Goal: Task Accomplishment & Management: Manage account settings

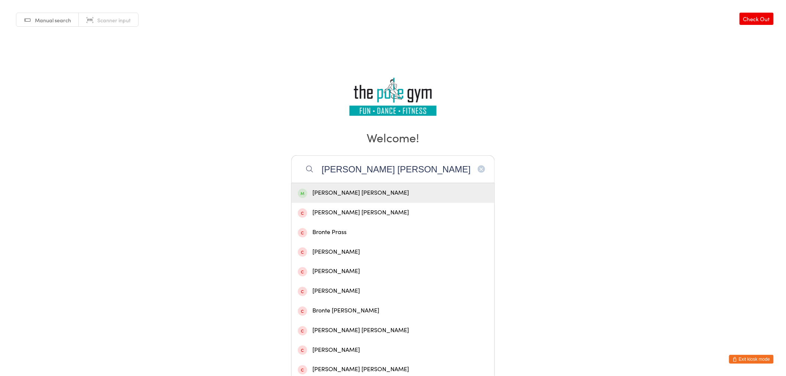
type input "[PERSON_NAME] [PERSON_NAME]"
click at [370, 197] on div "[PERSON_NAME] [PERSON_NAME]" at bounding box center [393, 193] width 190 height 10
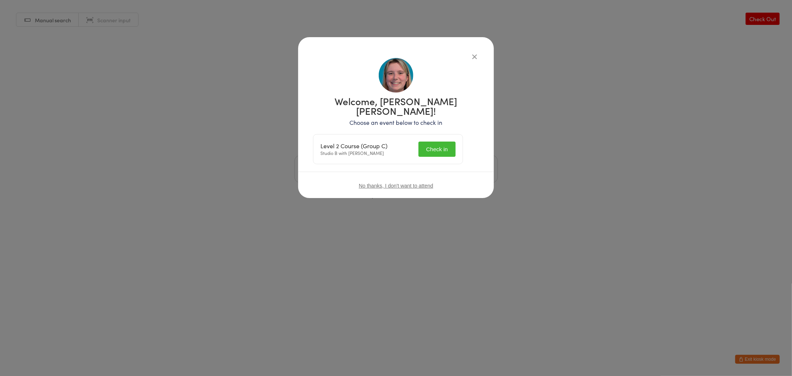
click at [426, 142] on button "Check in" at bounding box center [437, 149] width 37 height 15
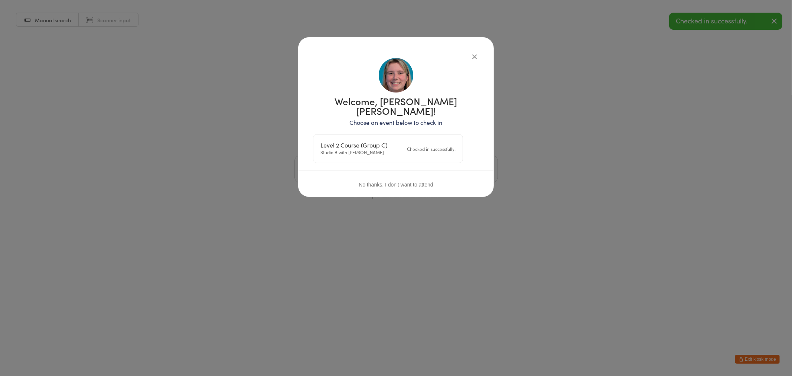
click at [764, 355] on div "Welcome, Bronte Miller! Choose an event below to check in Level 2 Course (Group…" at bounding box center [396, 188] width 792 height 376
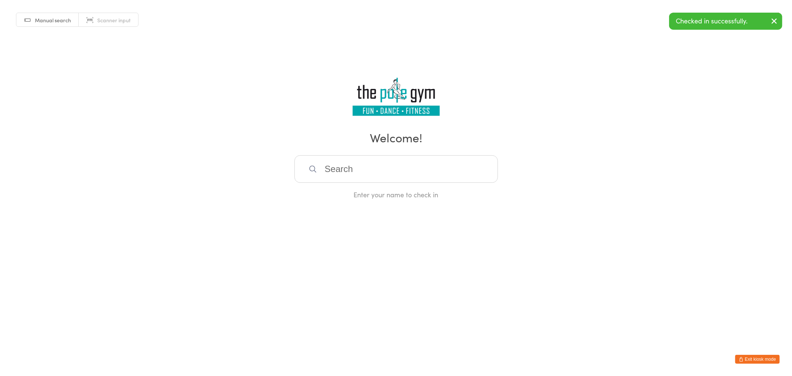
click at [759, 356] on button "Exit kiosk mode" at bounding box center [757, 359] width 45 height 9
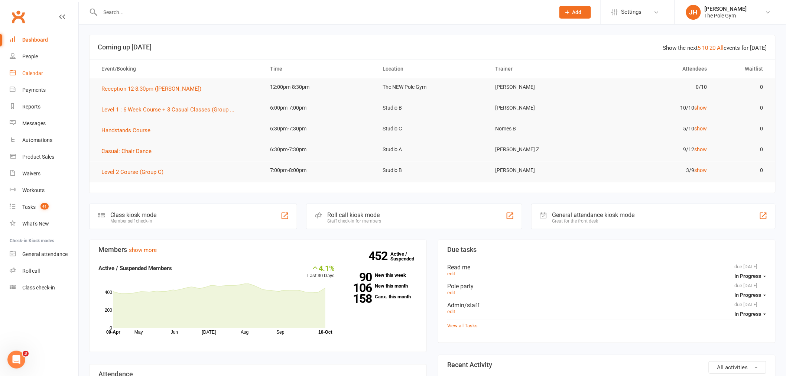
click at [35, 68] on link "Calendar" at bounding box center [44, 73] width 69 height 17
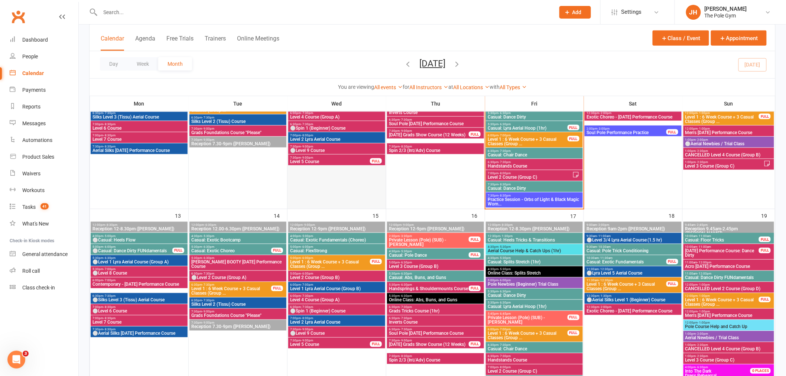
scroll to position [371, 0]
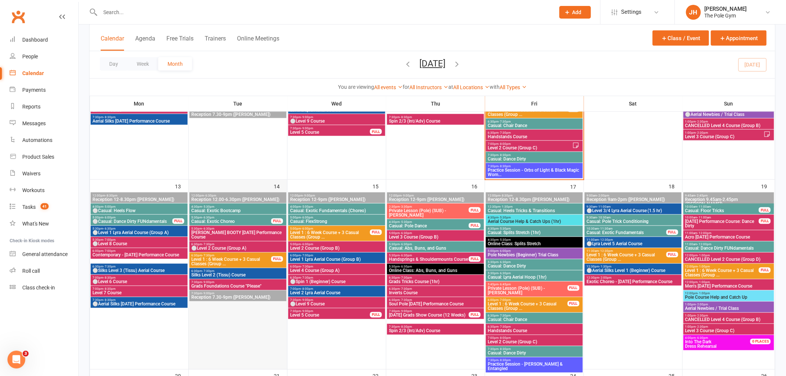
click at [218, 310] on div at bounding box center [237, 281] width 97 height 176
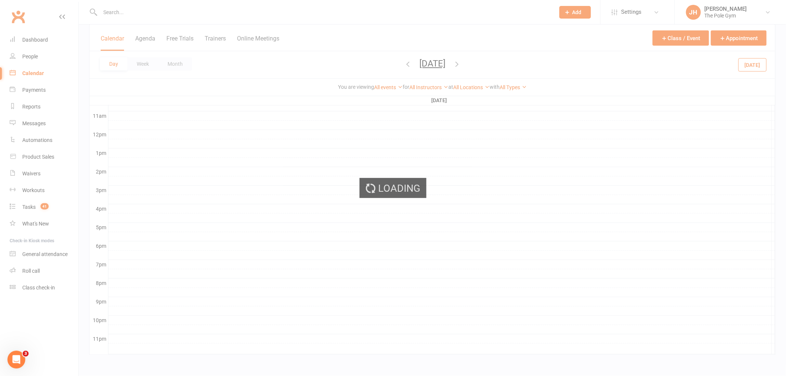
scroll to position [244, 0]
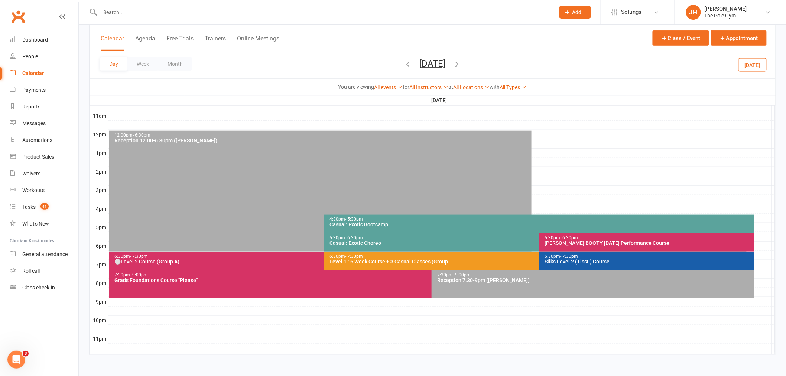
click at [758, 215] on div at bounding box center [441, 218] width 667 height 9
click at [758, 215] on button "Add Event" at bounding box center [752, 216] width 25 height 9
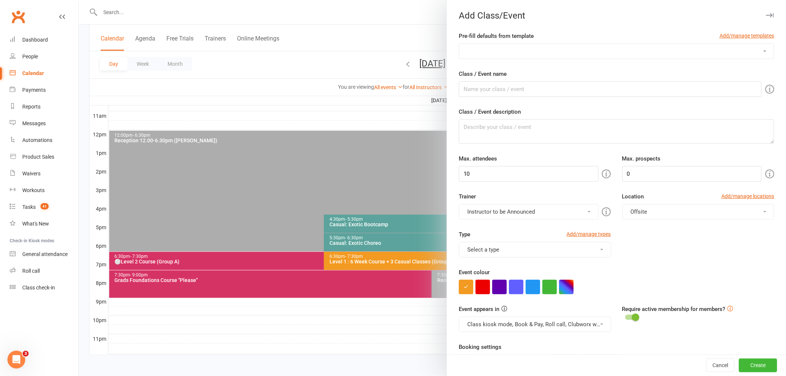
drag, startPoint x: 585, startPoint y: 44, endPoint x: 580, endPoint y: 51, distance: 9.1
click at [585, 44] on select "3-Week Specialty Course (1hr) 6 Week Specialty Course Advanced Floorwork Aerial…" at bounding box center [616, 51] width 315 height 15
click at [579, 52] on select "3-Week Specialty Course (1hr) 6 Week Specialty Course Advanced Floorwork Aerial…" at bounding box center [616, 51] width 315 height 15
select select "200"
click at [459, 44] on select "3-Week Specialty Course (1hr) 6 Week Specialty Course Advanced Floorwork Aerial…" at bounding box center [616, 51] width 315 height 15
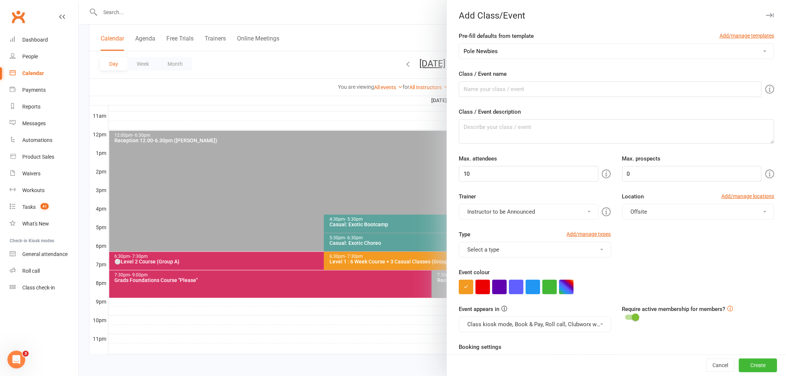
type input "Pole Newbies (Beginner) Trial Class"
type textarea "An introductory pole class open only to those who haven’t done pole before – yo…"
type input "100"
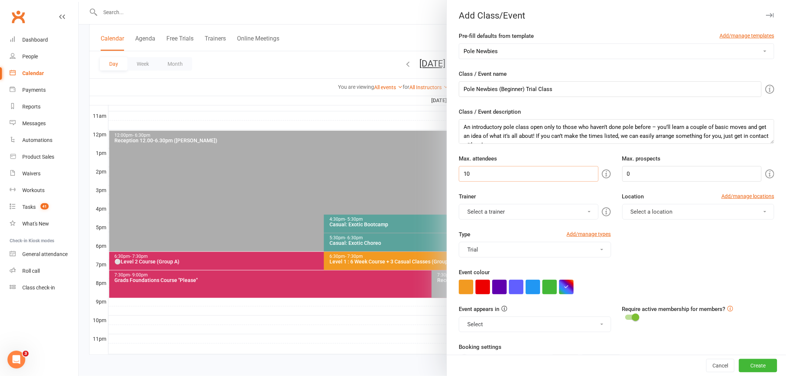
click at [79, 0] on new-event-schedule "Add Class/Event Pre-fill defaults from template Add/manage templates 3-Week Spe…" at bounding box center [79, 0] width 0 height 0
type input "9"
click at [490, 212] on button "Select a trainer" at bounding box center [528, 212] width 139 height 16
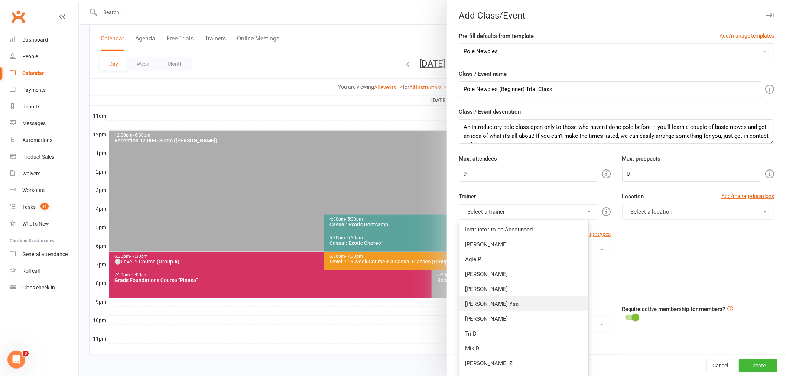
scroll to position [165, 0]
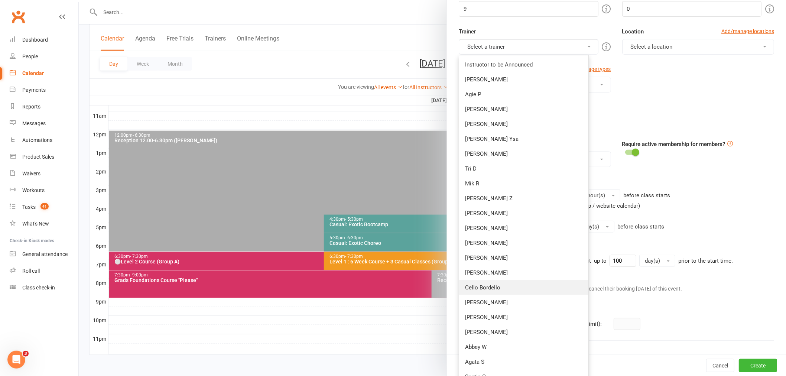
click at [487, 287] on link "Cello Bordello" at bounding box center [523, 287] width 129 height 15
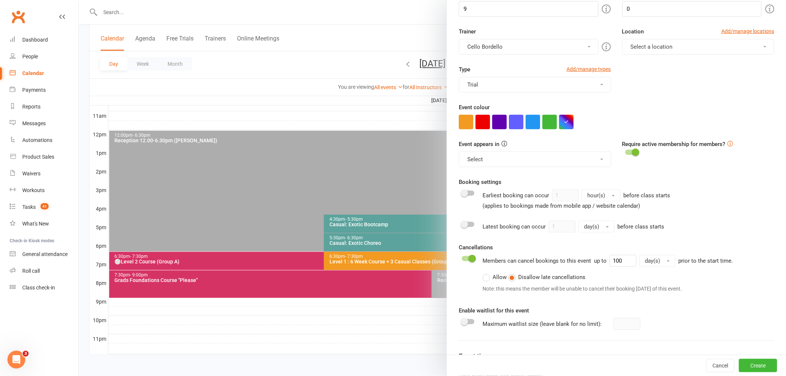
click at [492, 160] on button "Select" at bounding box center [535, 160] width 152 height 16
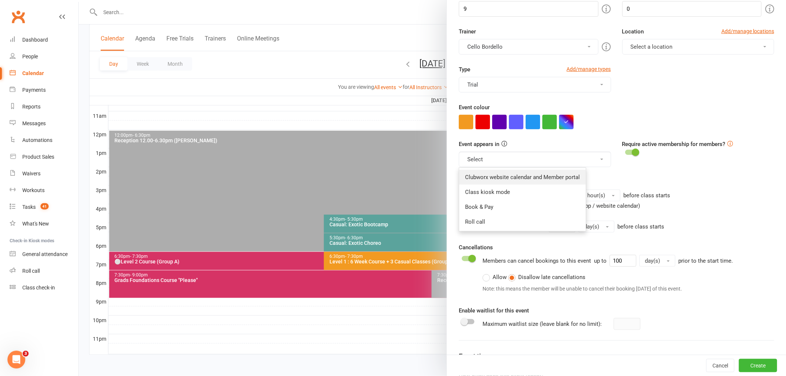
click at [482, 176] on link "Clubworx website calendar and Member portal" at bounding box center [522, 177] width 127 height 15
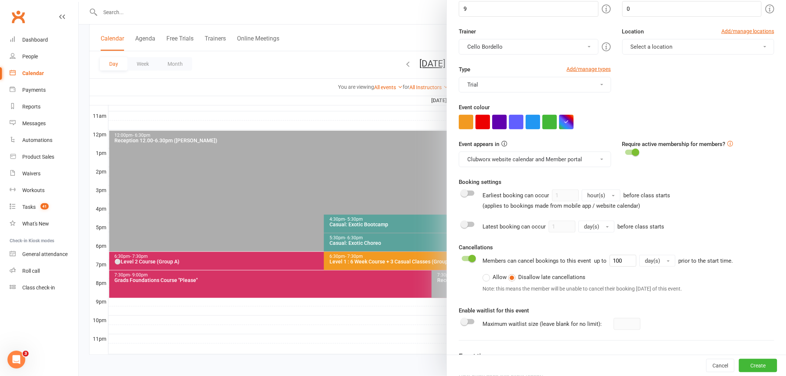
click at [474, 160] on button "Clubworx website calendar and Member portal" at bounding box center [535, 160] width 152 height 16
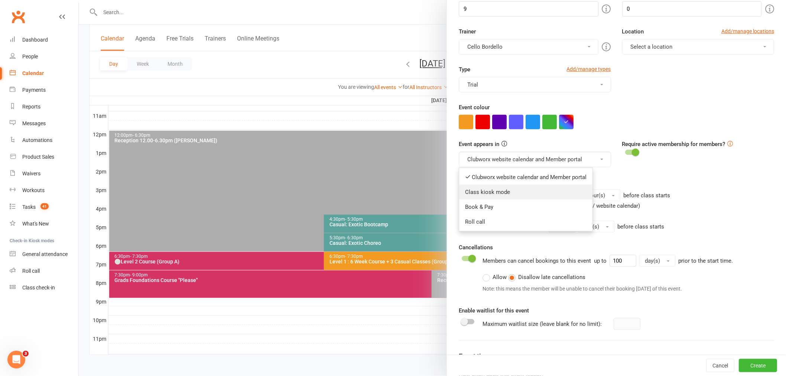
click at [475, 188] on link "Class kiosk mode" at bounding box center [525, 192] width 133 height 15
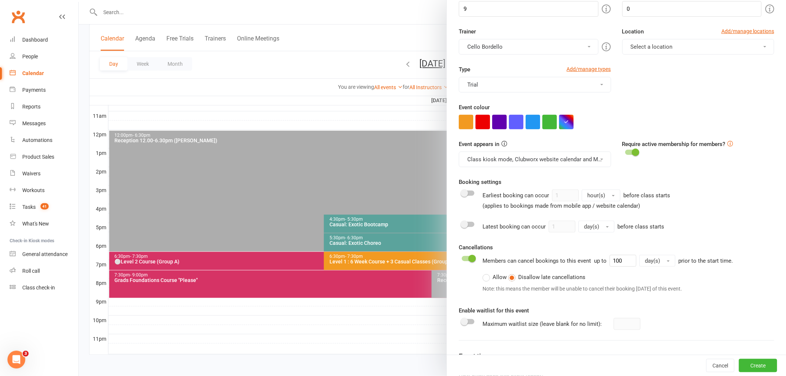
click at [481, 162] on button "Class kiosk mode, Clubworx website calendar and Member portal" at bounding box center [535, 160] width 152 height 16
click at [471, 211] on link "Book & Pay" at bounding box center [525, 206] width 133 height 15
click at [489, 155] on button "Class kiosk mode, Book & Pay, Clubworx website calendar and Member portal" at bounding box center [535, 160] width 152 height 16
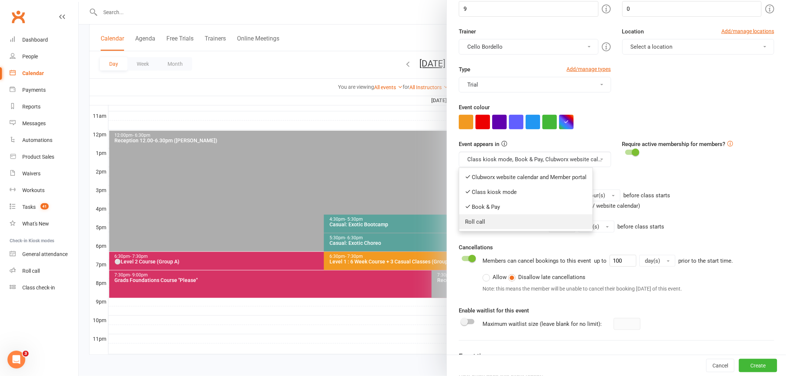
click at [476, 224] on link "Roll call" at bounding box center [525, 221] width 133 height 15
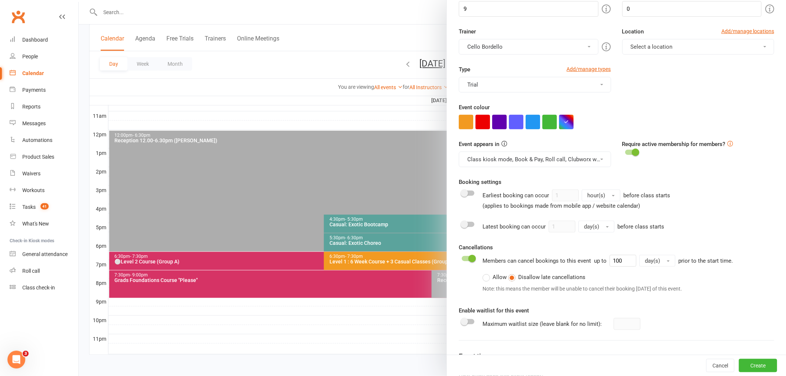
click at [655, 59] on div "Trainer Cello Bordello Instructor to be Announced Jessica H Agie P Marlee C Kai…" at bounding box center [616, 46] width 326 height 38
click at [645, 49] on button "Select a location" at bounding box center [698, 47] width 152 height 16
click at [652, 125] on link "Studio B" at bounding box center [659, 124] width 74 height 15
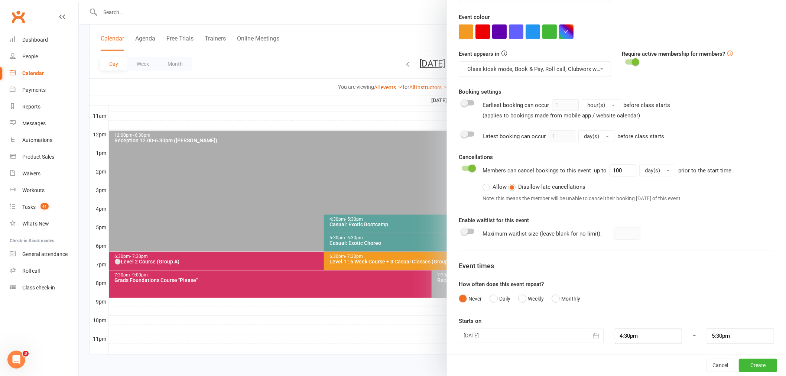
scroll to position [257, 0]
click at [518, 301] on button "Weekly" at bounding box center [531, 297] width 26 height 14
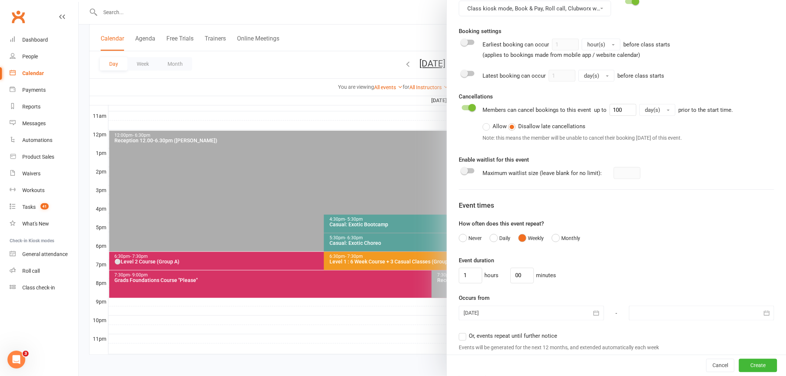
scroll to position [380, 0]
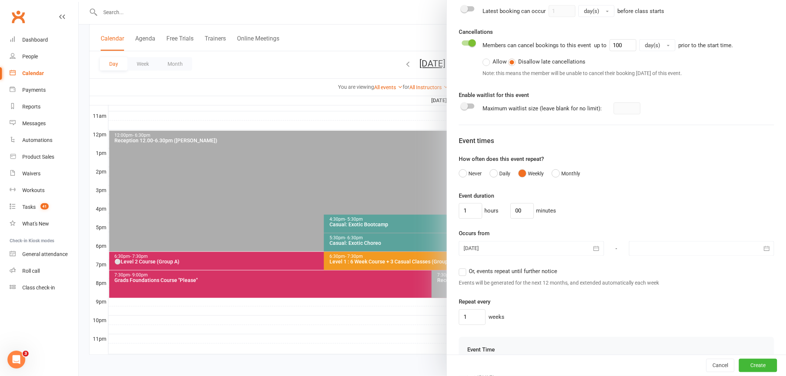
click at [648, 249] on div at bounding box center [701, 248] width 145 height 15
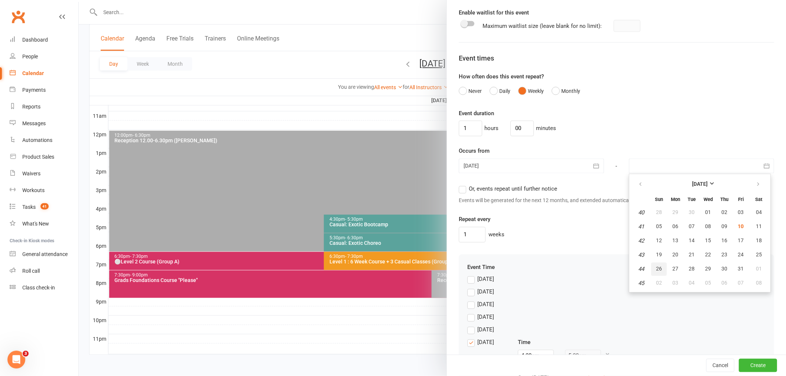
click at [656, 266] on span "26" at bounding box center [659, 269] width 6 height 6
type input "26 Oct 2025"
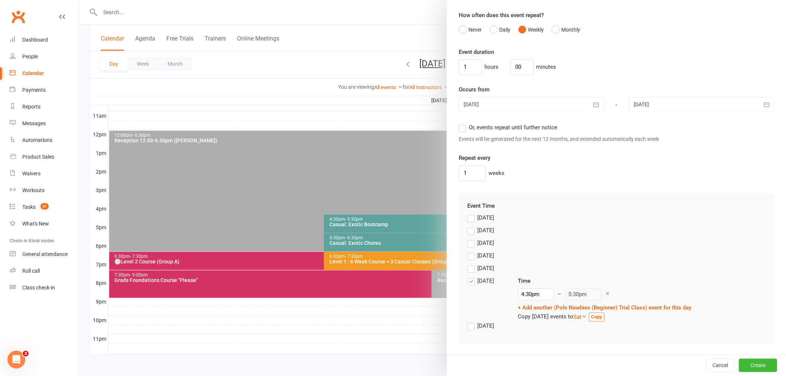
click at [473, 278] on label "Friday" at bounding box center [480, 281] width 27 height 9
click at [472, 277] on input "Friday" at bounding box center [469, 277] width 5 height 0
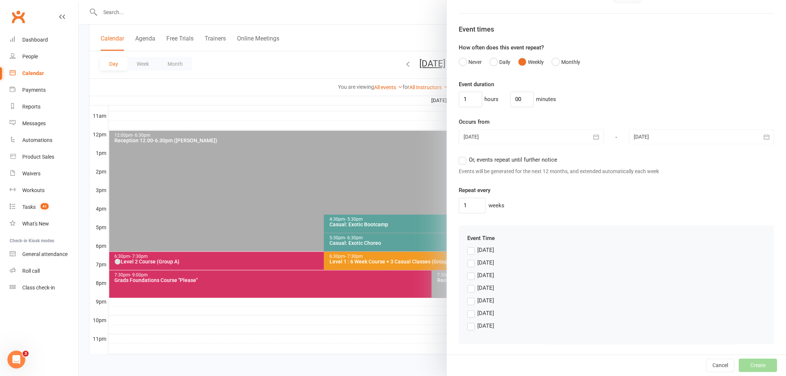
click at [482, 276] on div "Tuesday" at bounding box center [485, 275] width 17 height 8
click at [472, 271] on input "Tuesday" at bounding box center [469, 271] width 5 height 0
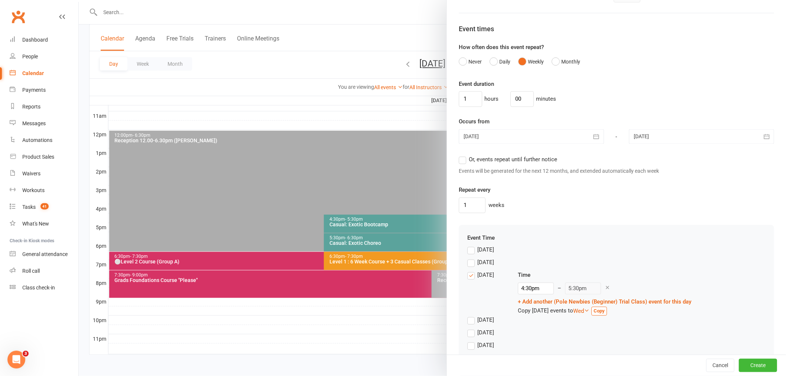
click at [547, 287] on div "4:30pm – 5:30pm" at bounding box center [604, 289] width 173 height 12
click at [544, 287] on input "4:30pm" at bounding box center [536, 289] width 36 height 12
type input "5:30pm"
type input "6:30pm"
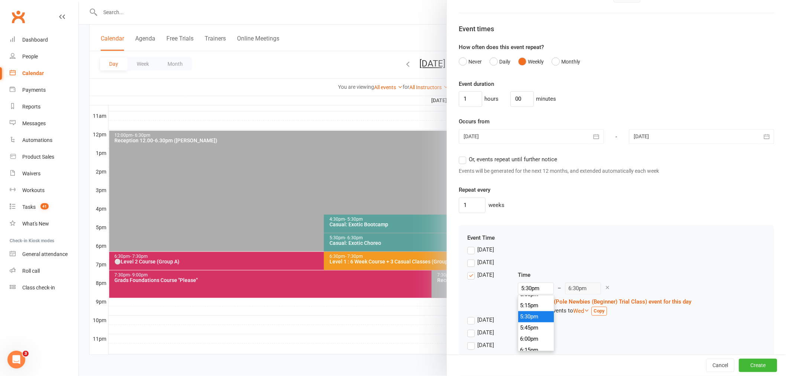
click at [528, 316] on li "5:30pm" at bounding box center [536, 316] width 36 height 11
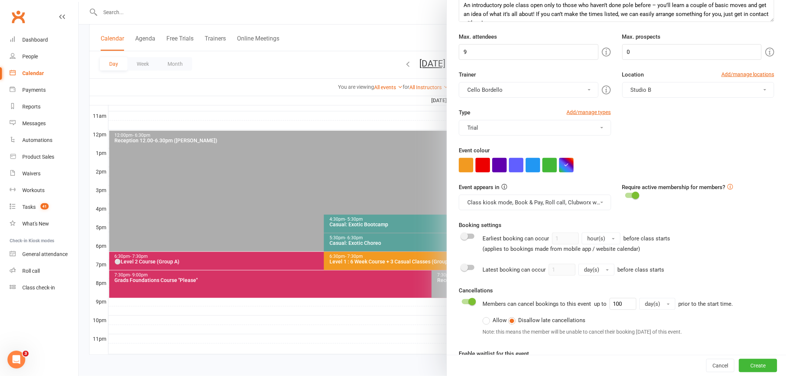
scroll to position [0, 0]
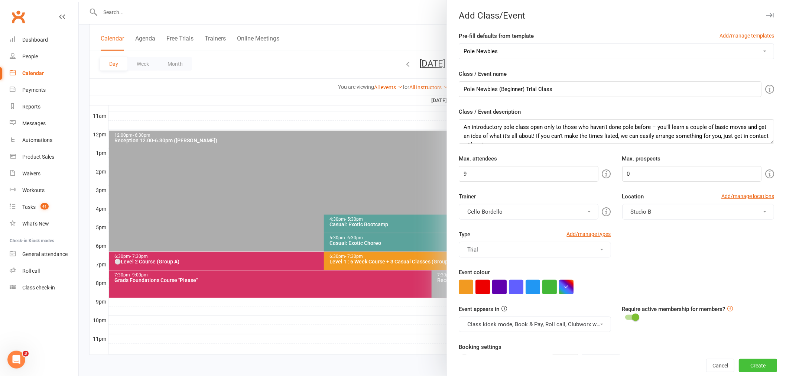
click at [742, 361] on button "Create" at bounding box center [758, 365] width 38 height 13
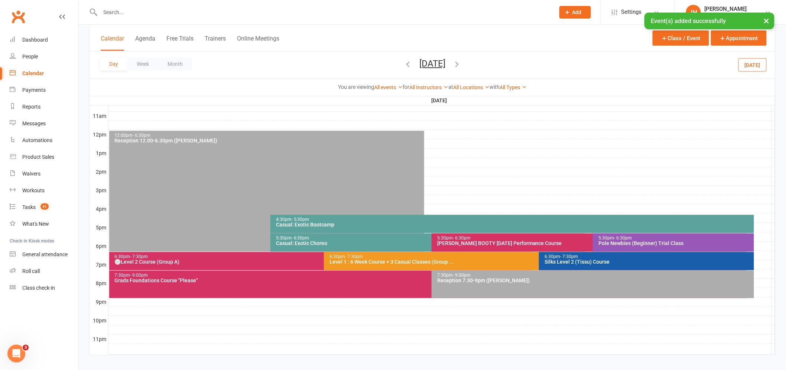
click at [618, 240] on div "Pole Newbies (Beginner) Trial Class" at bounding box center [675, 242] width 155 height 5
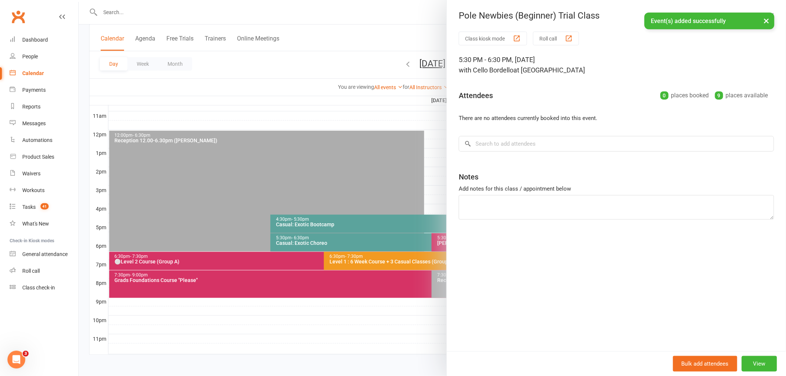
click at [328, 188] on div at bounding box center [432, 188] width 707 height 376
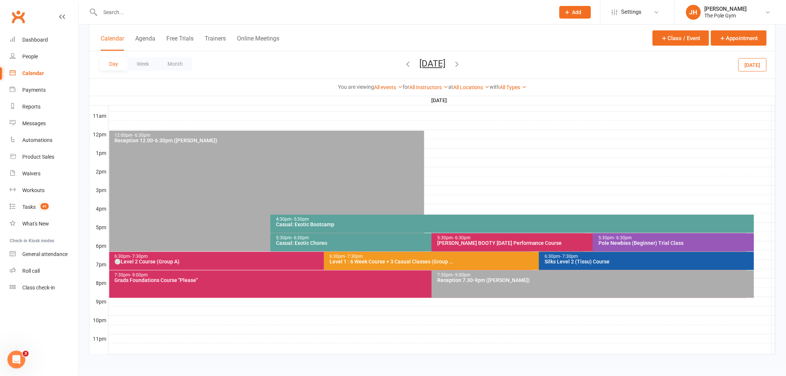
click at [610, 242] on div "Pole Newbies (Beginner) Trial Class" at bounding box center [675, 242] width 155 height 5
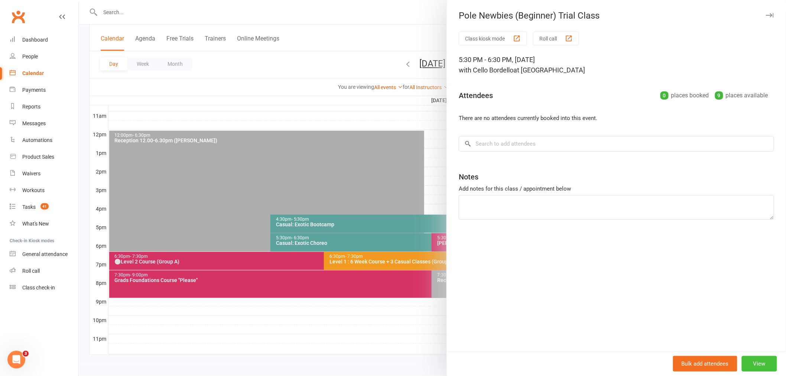
click at [753, 363] on button "View" at bounding box center [759, 364] width 35 height 16
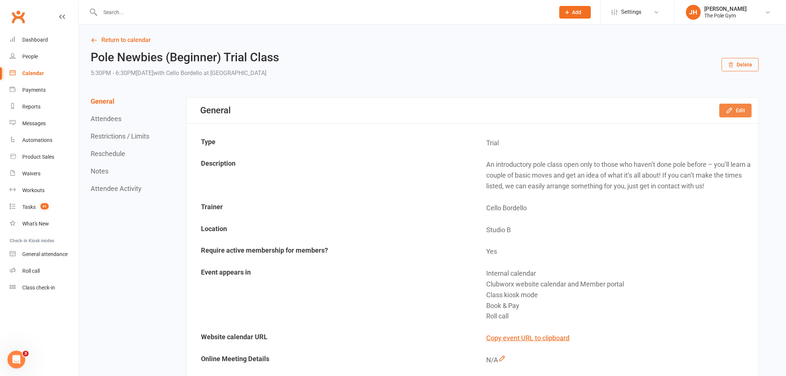
click at [732, 114] on button "Edit" at bounding box center [735, 110] width 32 height 13
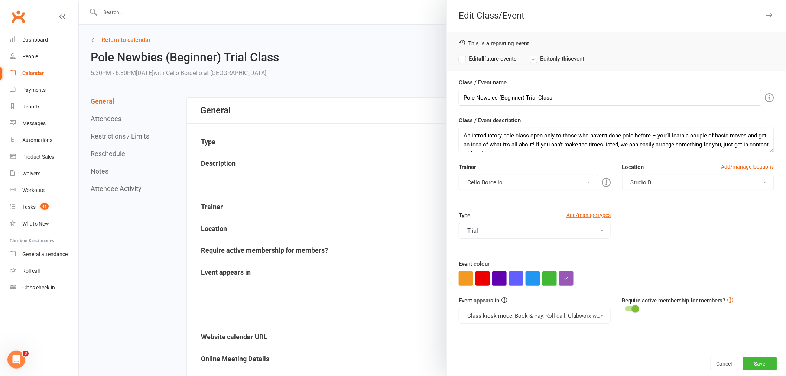
click at [459, 71] on div "This is a repeating event Edit all future events Edit only this event" at bounding box center [616, 51] width 339 height 39
click at [459, 57] on label "Edit all future events" at bounding box center [488, 58] width 58 height 9
click at [459, 99] on input "Pole Newbies (Beginner) Trial Class" at bounding box center [610, 98] width 303 height 16
paste input "⚪"
type input "⚪Pole Newbies (Beginner) Trial Class"
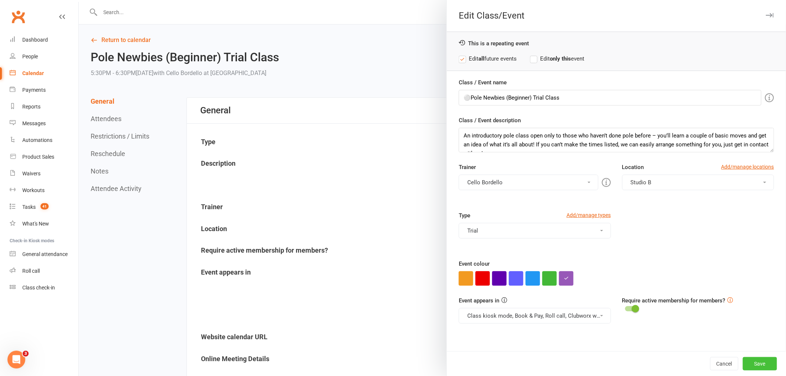
click at [747, 362] on button "Save" at bounding box center [760, 363] width 34 height 13
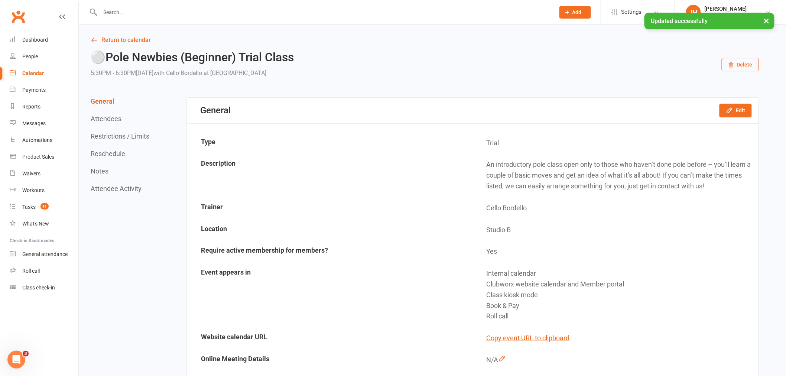
click at [45, 67] on link "Calendar" at bounding box center [44, 73] width 69 height 17
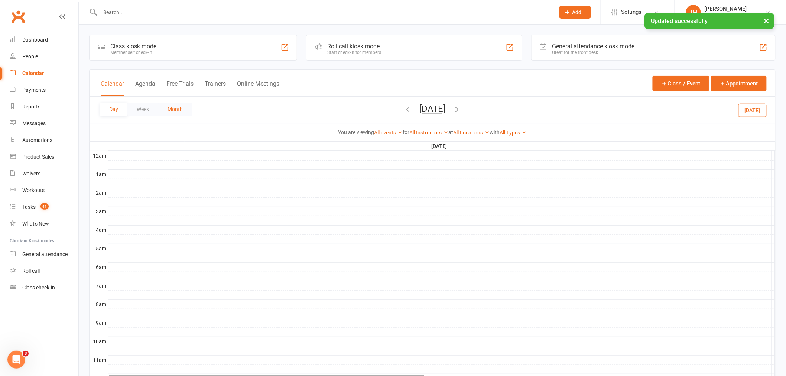
click at [177, 113] on button "Month" at bounding box center [175, 109] width 34 height 13
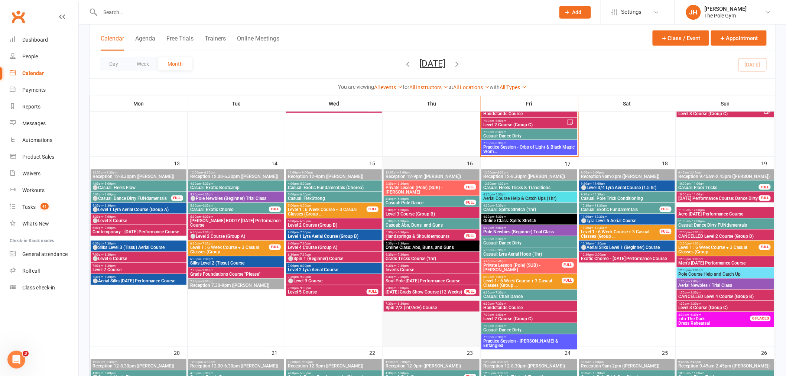
scroll to position [413, 0]
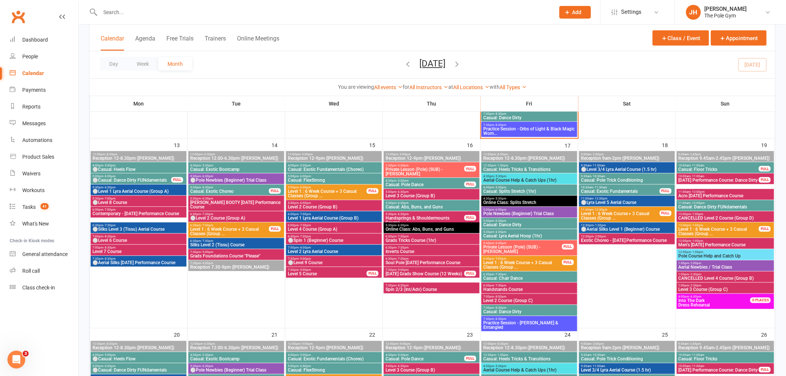
click at [198, 216] on span "⚪Level 2 Course (Group A)" at bounding box center [236, 218] width 93 height 4
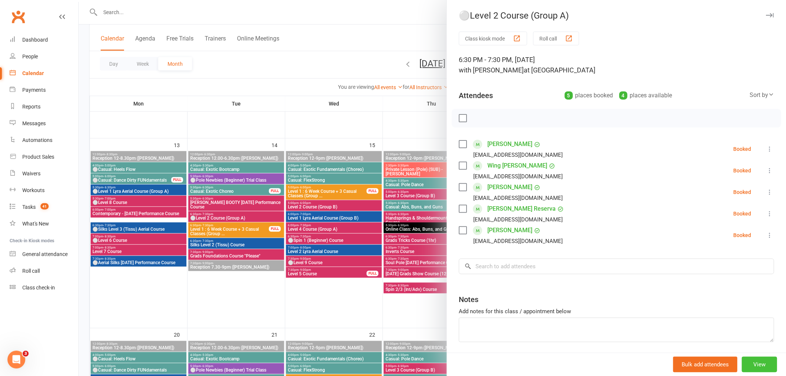
click at [746, 362] on button "View" at bounding box center [759, 365] width 35 height 16
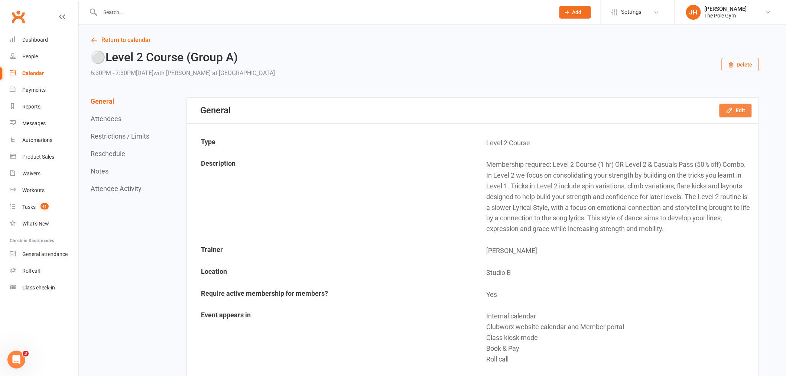
click at [732, 107] on icon "button" at bounding box center [729, 110] width 7 height 7
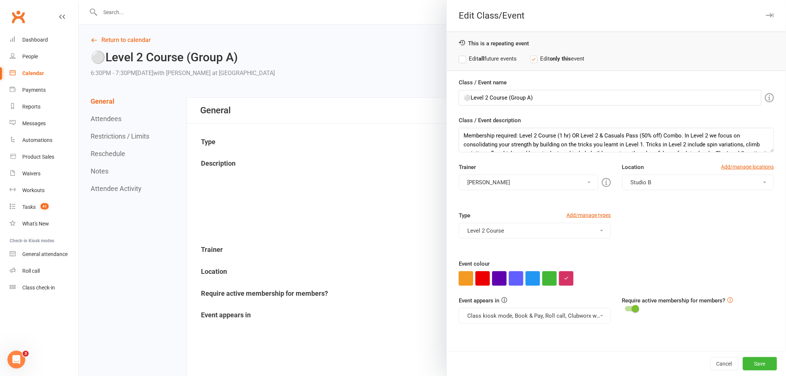
click at [474, 58] on label "Edit all future events" at bounding box center [488, 58] width 58 height 9
click at [497, 180] on button "[PERSON_NAME]" at bounding box center [528, 183] width 139 height 16
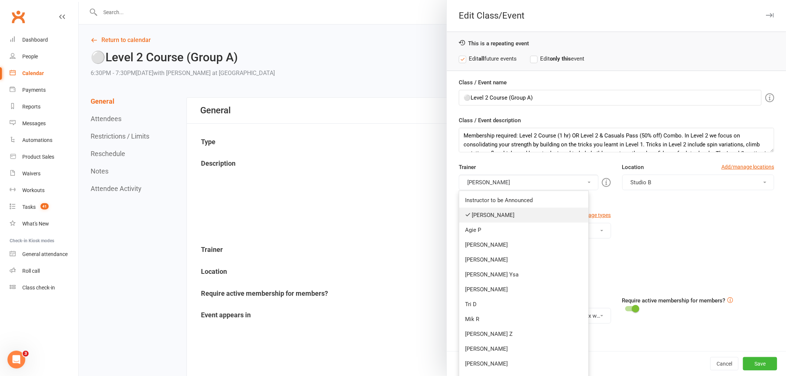
click at [490, 212] on link "[PERSON_NAME]" at bounding box center [523, 215] width 129 height 15
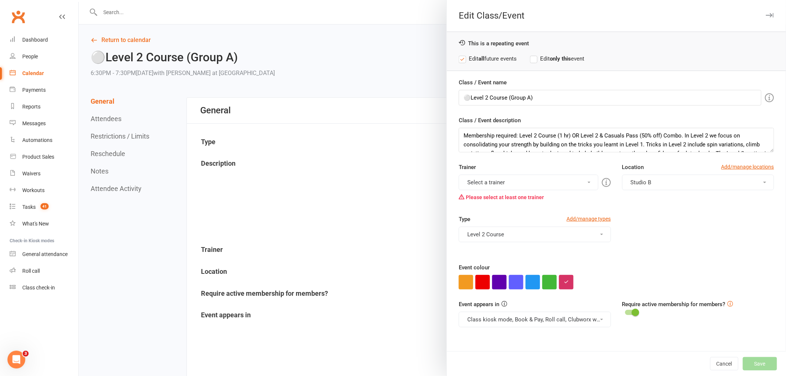
click at [496, 185] on button "Select a trainer" at bounding box center [528, 183] width 139 height 16
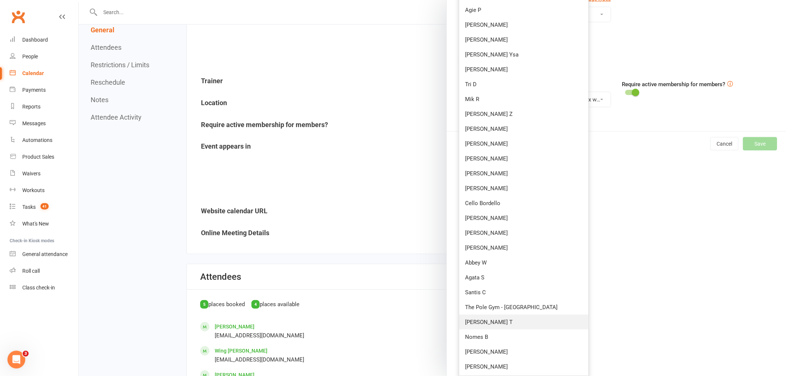
scroll to position [206, 0]
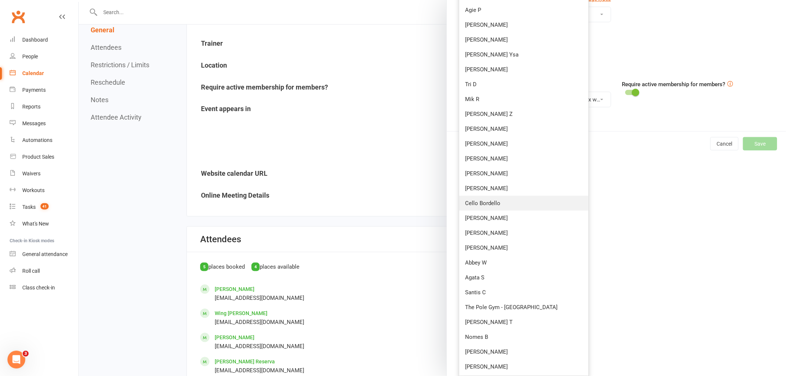
click at [500, 198] on link "Cello Bordello" at bounding box center [523, 203] width 129 height 15
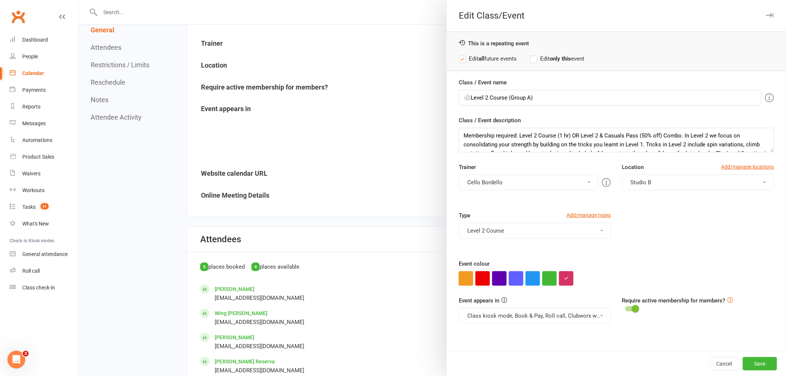
scroll to position [0, 0]
click at [756, 358] on button "Save" at bounding box center [760, 363] width 34 height 13
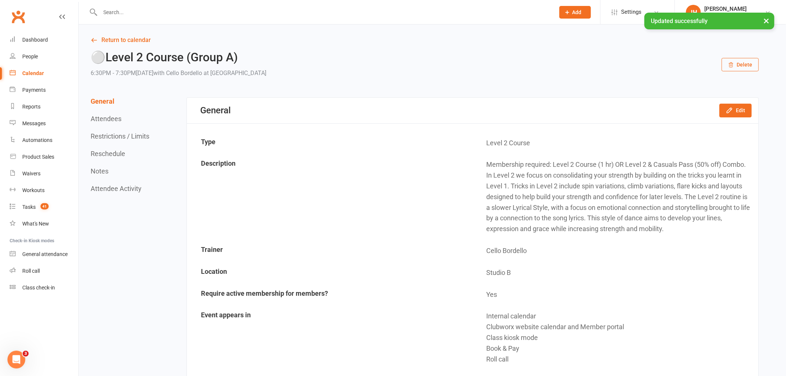
click at [43, 72] on div "Calendar" at bounding box center [33, 73] width 22 height 6
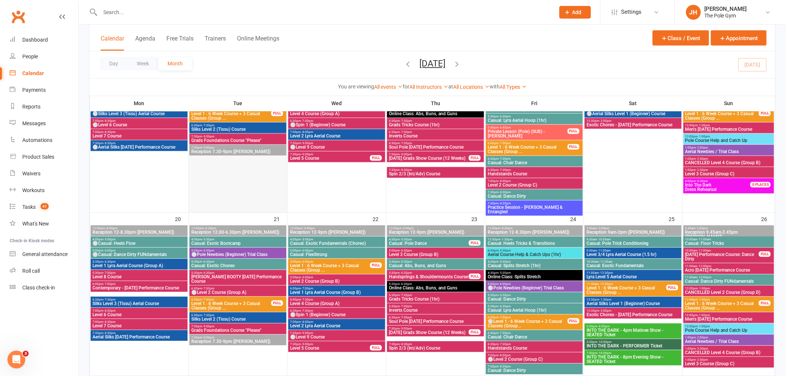
scroll to position [495, 0]
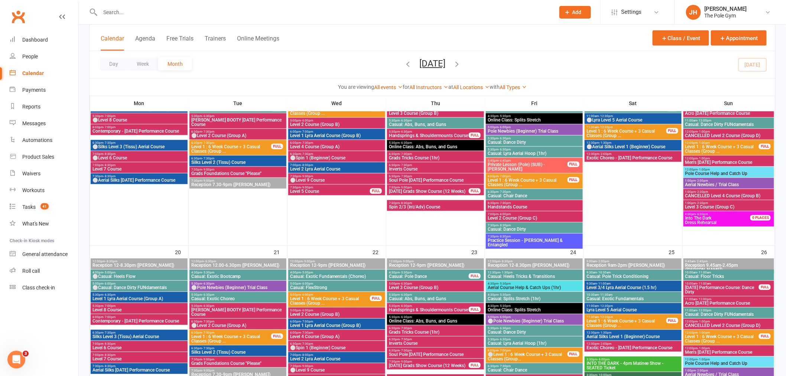
click at [204, 135] on span "⚪Level 2 Course (Group A)" at bounding box center [238, 136] width 94 height 4
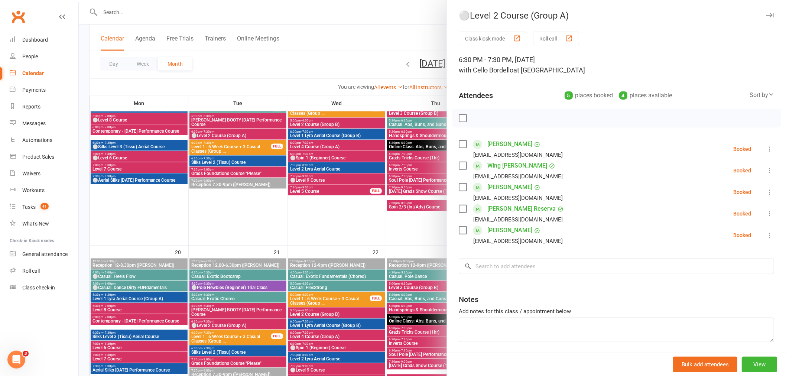
click at [259, 228] on div at bounding box center [432, 188] width 707 height 376
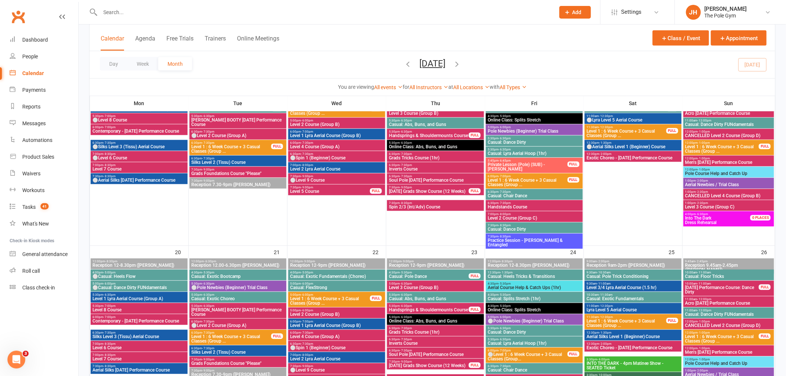
click at [214, 324] on span "⚪Level 2 Course (Group A)" at bounding box center [238, 326] width 94 height 4
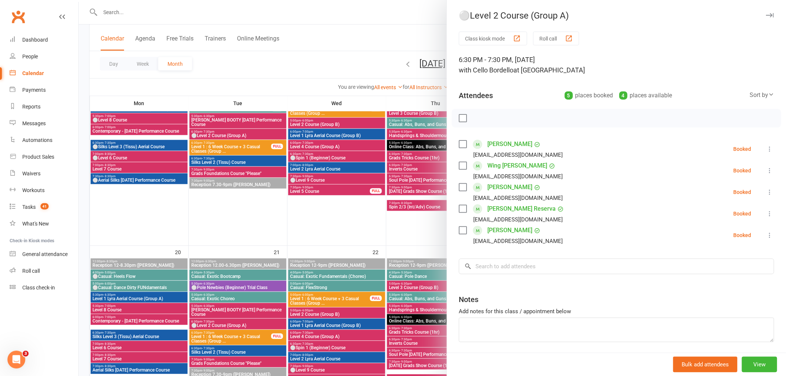
click at [252, 212] on div at bounding box center [432, 188] width 707 height 376
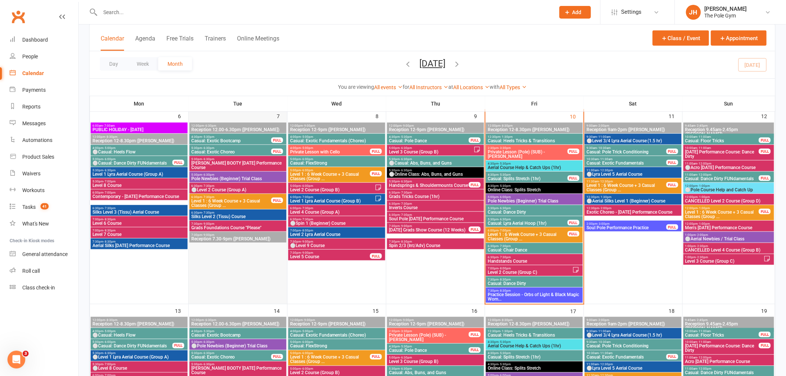
scroll to position [247, 0]
click at [516, 289] on span "7:30pm - 8:30pm" at bounding box center [534, 290] width 94 height 3
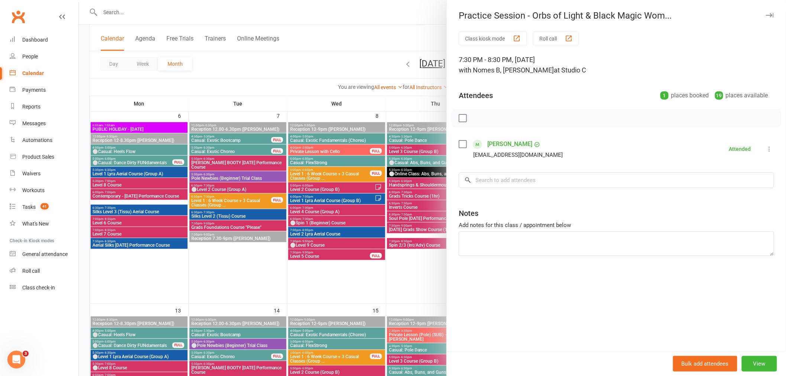
click at [493, 166] on div "Class kiosk mode Roll call 7:30 PM - 8:30 PM, Friday, October, 10, 2025 with No…" at bounding box center [616, 191] width 339 height 319
click at [507, 186] on input "search" at bounding box center [616, 180] width 315 height 16
paste input "Pallavi Goswami"
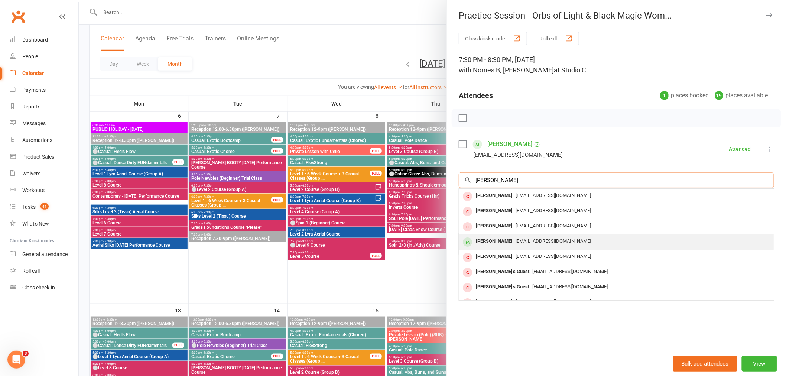
type input "Pallavi Goswami"
click at [485, 238] on div "Pallavi Goswami" at bounding box center [494, 241] width 43 height 11
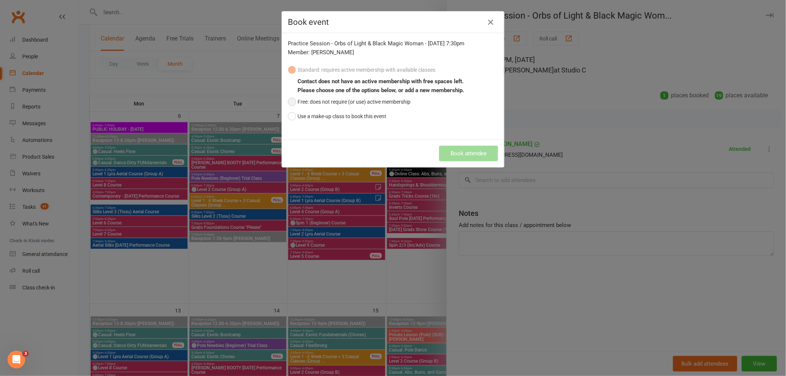
click at [318, 103] on button "Free: does not require (or use) active membership" at bounding box center [349, 102] width 123 height 14
click at [461, 152] on button "Book attendee" at bounding box center [468, 154] width 59 height 16
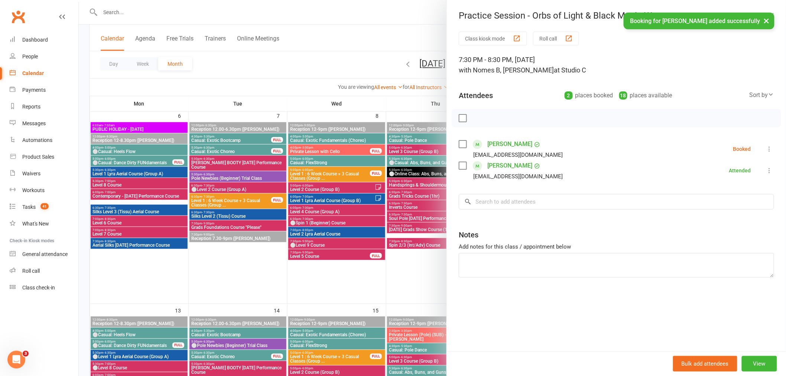
click at [766, 150] on icon at bounding box center [769, 148] width 7 height 7
click at [708, 192] on link "Check in" at bounding box center [737, 193] width 74 height 15
click at [225, 207] on div at bounding box center [432, 188] width 707 height 376
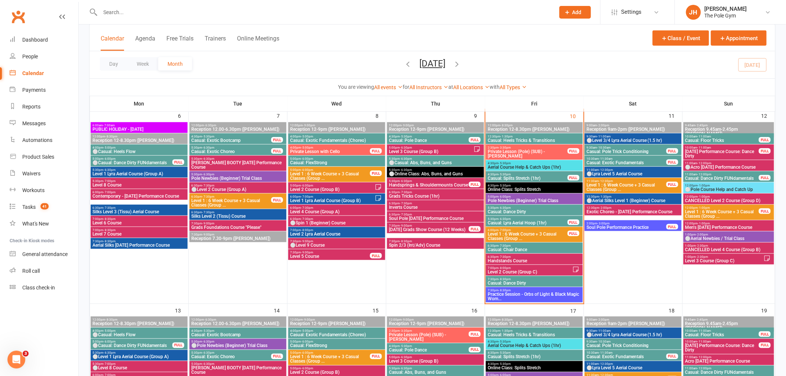
click at [535, 290] on span "7:30pm - 8:30pm" at bounding box center [534, 290] width 94 height 3
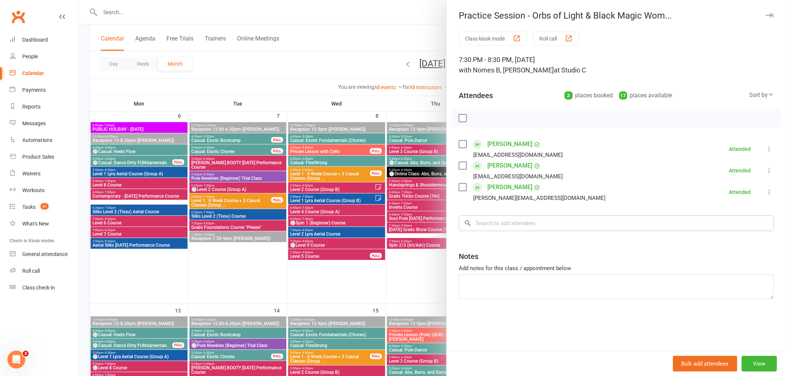
click at [532, 224] on input "search" at bounding box center [616, 223] width 315 height 16
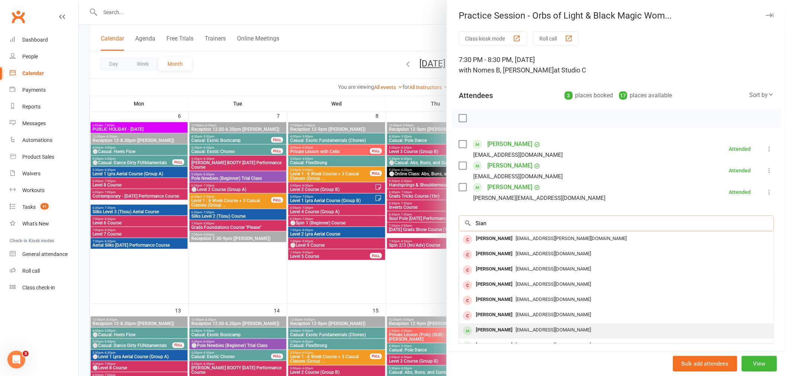
type input "Sian"
click at [516, 328] on span "sianeveleigh@yahoo.com.au" at bounding box center [553, 330] width 75 height 6
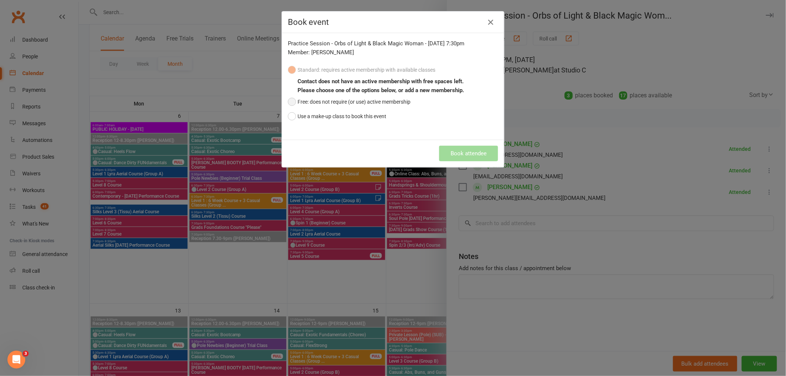
click at [303, 95] on button "Free: does not require (or use) active membership" at bounding box center [349, 102] width 123 height 14
click at [461, 160] on button "Book attendee" at bounding box center [468, 154] width 59 height 16
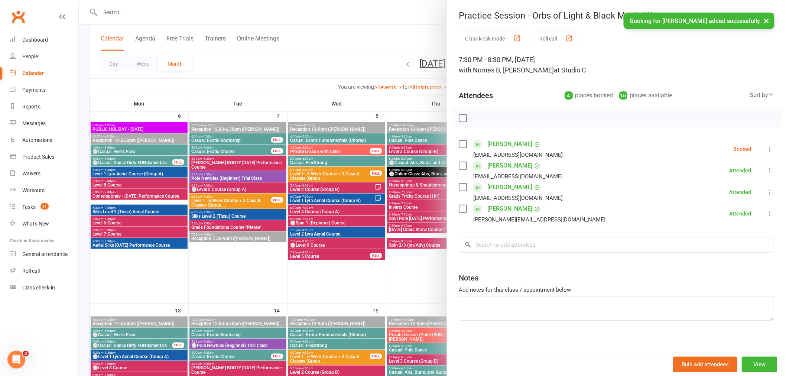
click at [766, 150] on icon at bounding box center [769, 148] width 7 height 7
click at [705, 191] on link "Check in" at bounding box center [737, 193] width 74 height 15
click at [307, 218] on div at bounding box center [432, 188] width 707 height 376
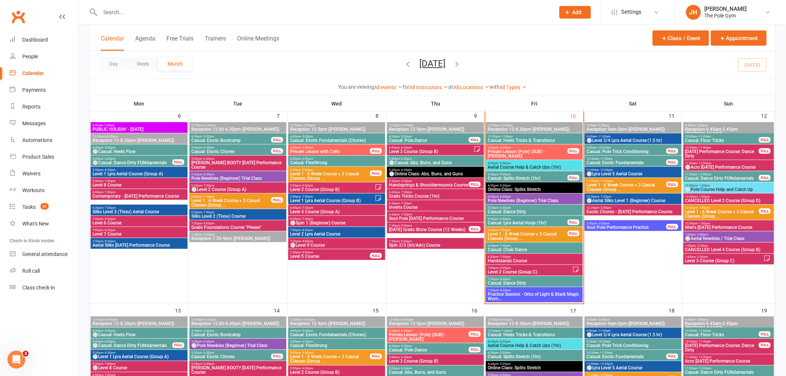
click at [513, 293] on span "Practice Session - Orbs of Light & Black Magic Wom..." at bounding box center [534, 296] width 94 height 9
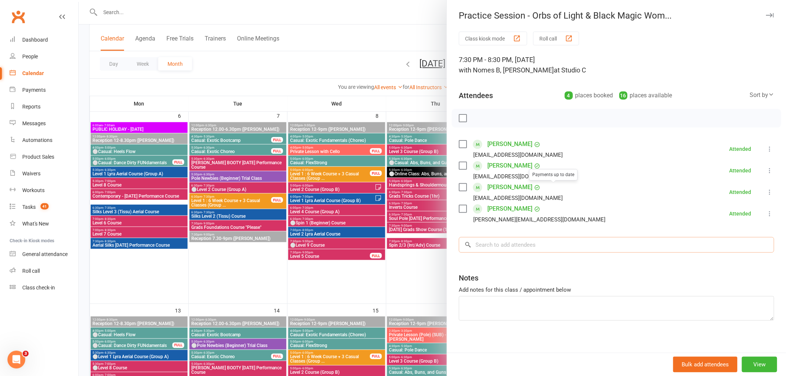
click at [513, 243] on input "search" at bounding box center [616, 245] width 315 height 16
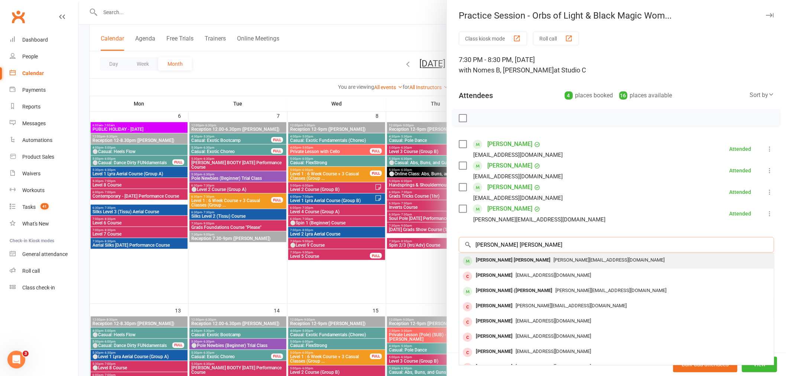
type input "Christine louise"
click at [477, 263] on div "Christine Louise" at bounding box center [513, 260] width 81 height 11
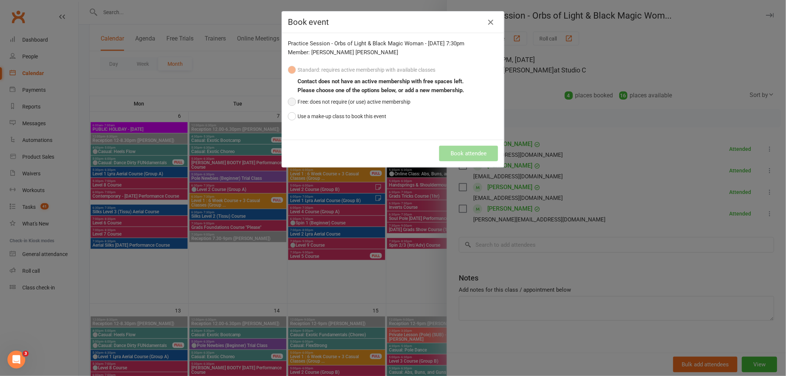
click at [302, 97] on button "Free: does not require (or use) active membership" at bounding box center [349, 102] width 123 height 14
click at [461, 155] on button "Book attendee" at bounding box center [468, 154] width 59 height 16
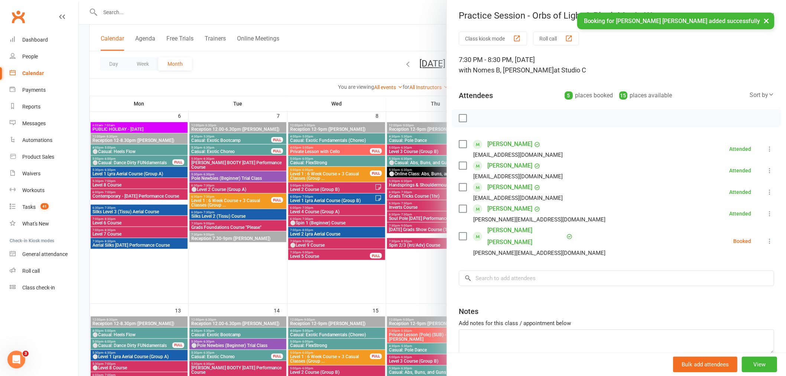
click at [766, 237] on icon at bounding box center [769, 240] width 7 height 7
click at [711, 278] on link "Check in" at bounding box center [737, 285] width 74 height 15
click at [507, 275] on div "Class kiosk mode Roll call 7:30 PM - 8:30 PM, Friday, October, 10, 2025 with No…" at bounding box center [616, 212] width 339 height 360
click at [511, 270] on input "search" at bounding box center [616, 278] width 315 height 16
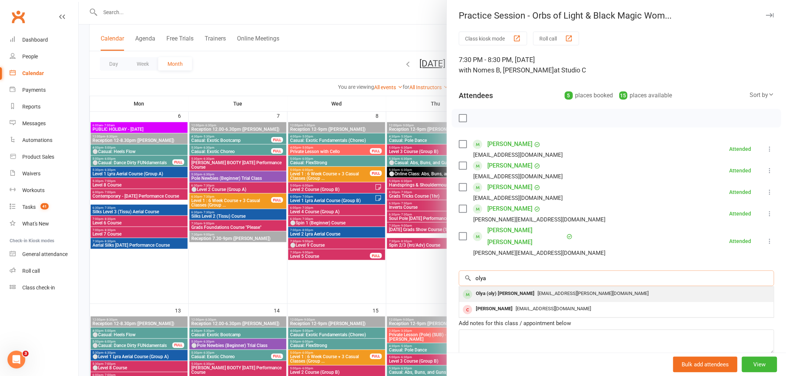
type input "olya"
click at [485, 288] on div "Olya (oly) Wickham" at bounding box center [505, 293] width 65 height 11
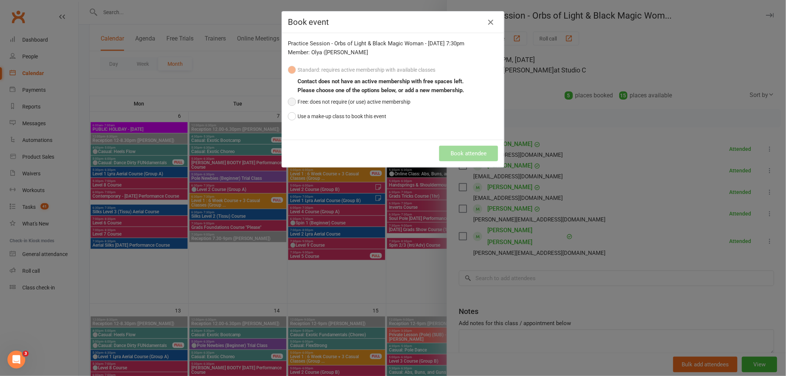
click at [356, 105] on button "Free: does not require (or use) active membership" at bounding box center [349, 102] width 123 height 14
click at [470, 156] on button "Book attendee" at bounding box center [468, 154] width 59 height 16
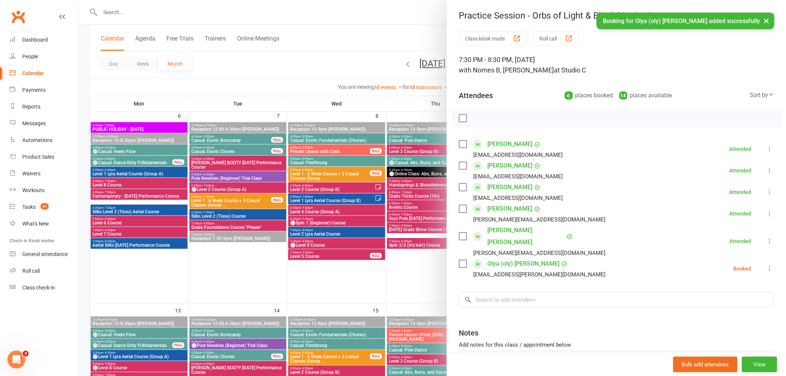
click at [766, 265] on icon at bounding box center [769, 268] width 7 height 7
click at [718, 305] on link "Check in" at bounding box center [737, 312] width 74 height 15
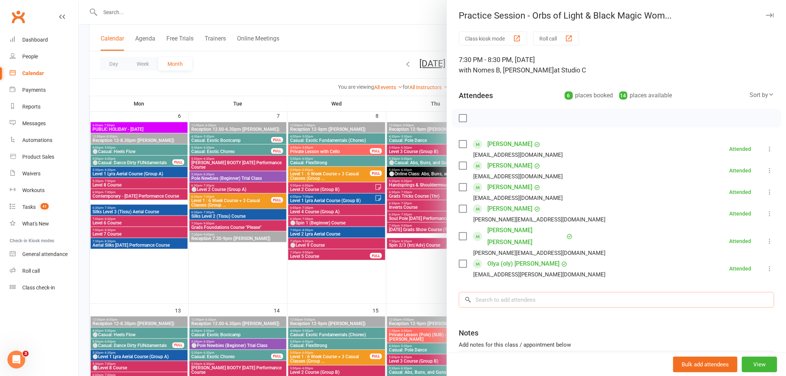
click at [539, 292] on input "search" at bounding box center [616, 300] width 315 height 16
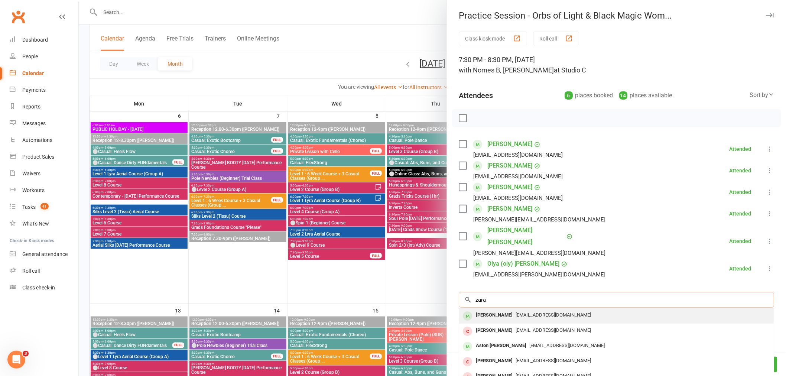
type input "zara"
click at [500, 310] on div "Zara Hornery" at bounding box center [494, 315] width 43 height 11
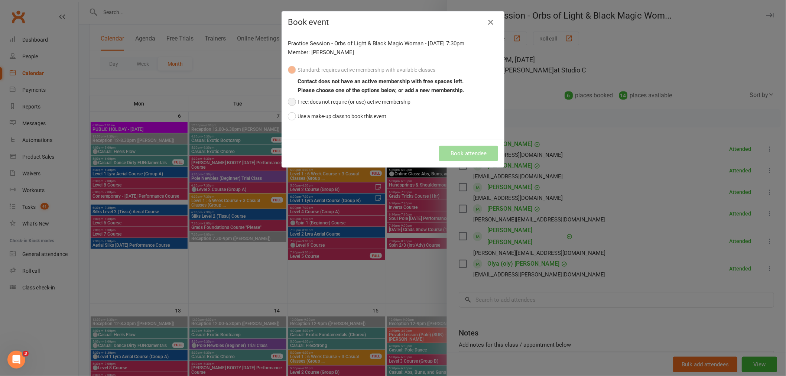
click at [303, 101] on button "Free: does not require (or use) active membership" at bounding box center [349, 102] width 123 height 14
click at [474, 153] on button "Book attendee" at bounding box center [468, 154] width 59 height 16
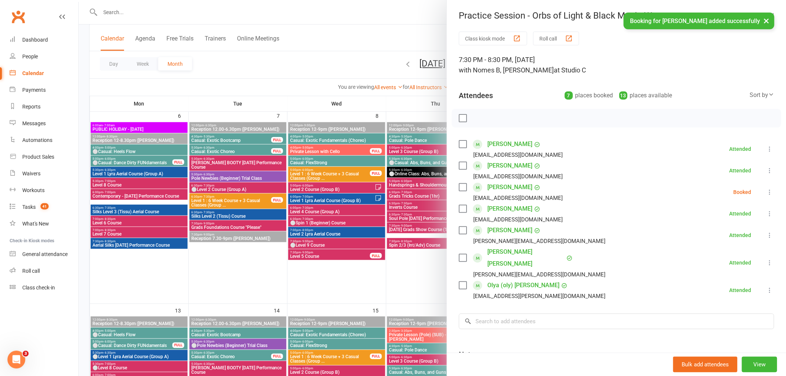
click at [766, 191] on icon at bounding box center [769, 191] width 7 height 7
click at [706, 239] on link "Check in" at bounding box center [737, 236] width 74 height 15
click at [552, 313] on input "search" at bounding box center [616, 321] width 315 height 16
click at [198, 178] on div at bounding box center [432, 188] width 707 height 376
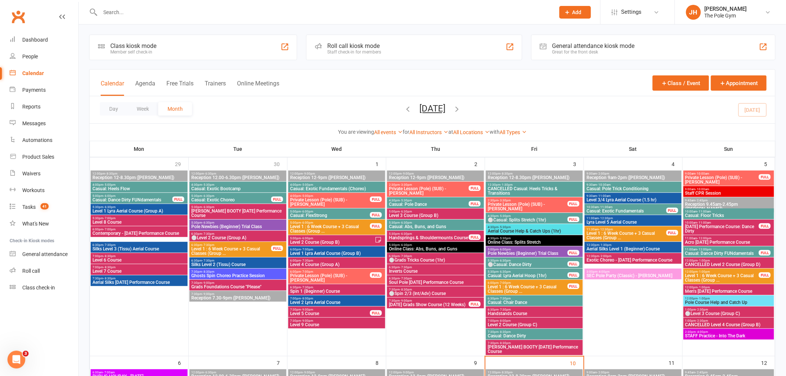
scroll to position [0, 0]
click at [220, 234] on span "6:30pm - 7:30pm" at bounding box center [238, 234] width 94 height 3
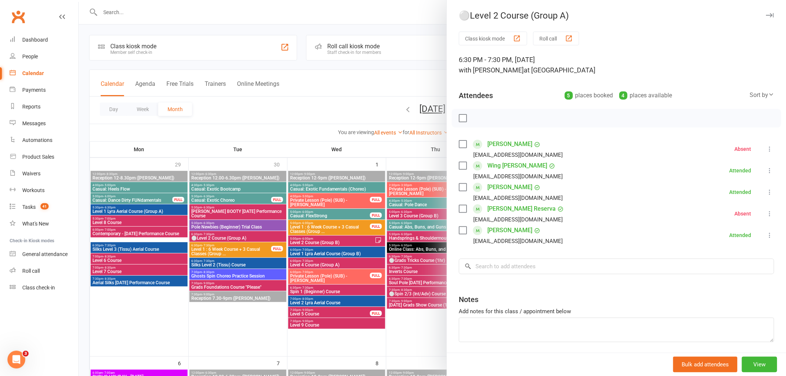
click at [247, 266] on div at bounding box center [432, 188] width 707 height 376
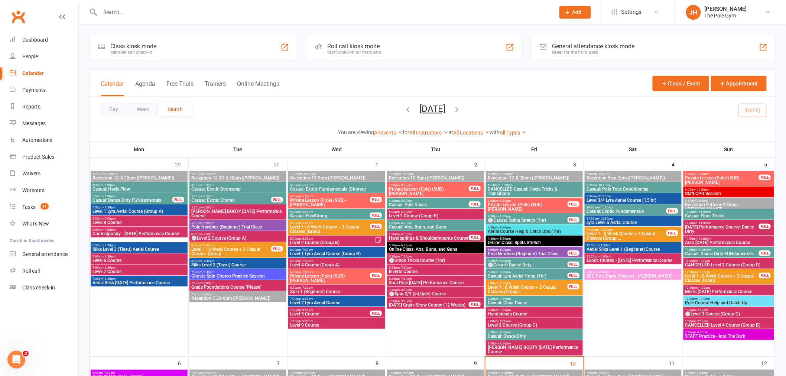
scroll to position [206, 0]
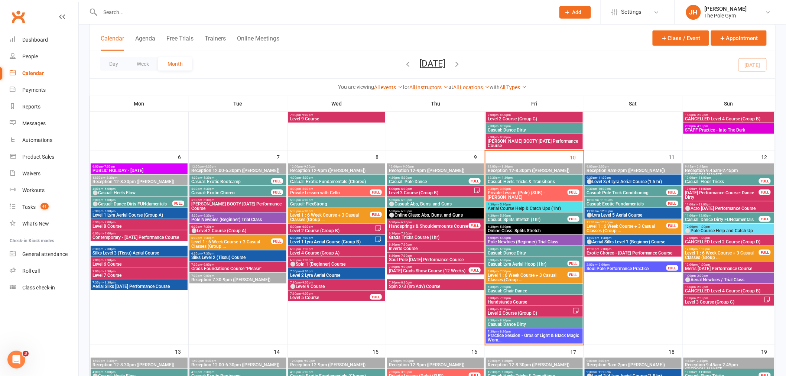
click at [389, 62] on div "Day Week Month October 2025 October 2025 Sun Mon Tue Wed Thu Fri Sat 28 29 30 0…" at bounding box center [433, 64] width 686 height 27
click at [404, 64] on icon "button" at bounding box center [408, 64] width 8 height 8
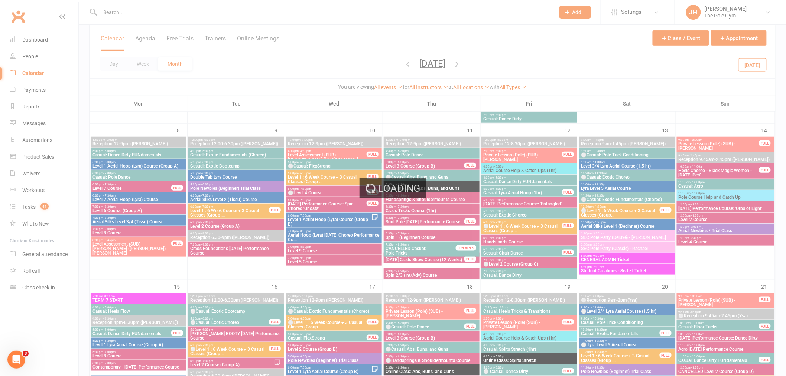
scroll to position [289, 0]
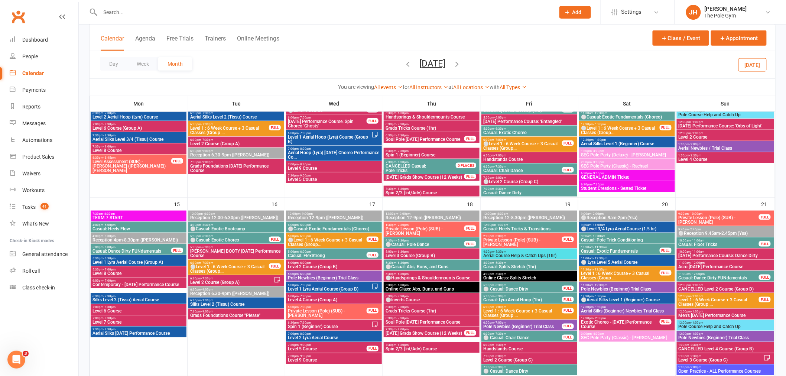
click at [204, 281] on span "Level 2 Course (Group A)" at bounding box center [232, 282] width 84 height 4
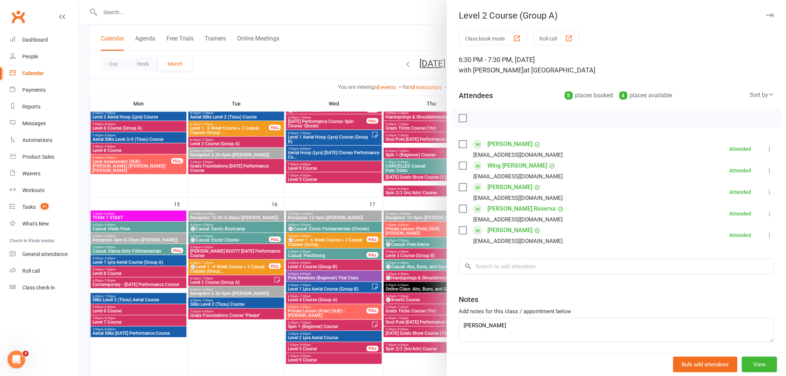
click at [242, 292] on div at bounding box center [432, 188] width 707 height 376
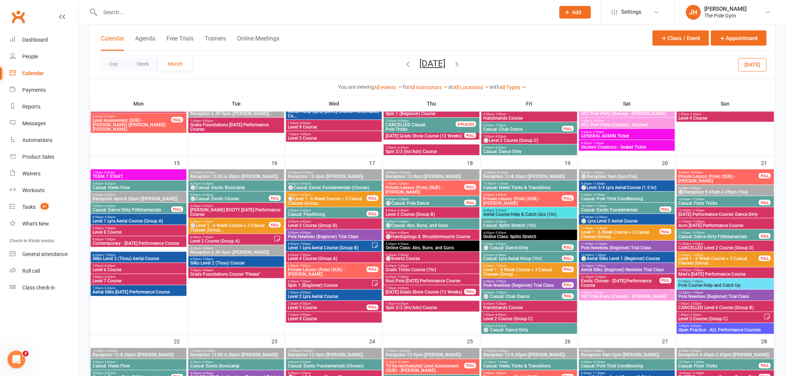
scroll to position [371, 0]
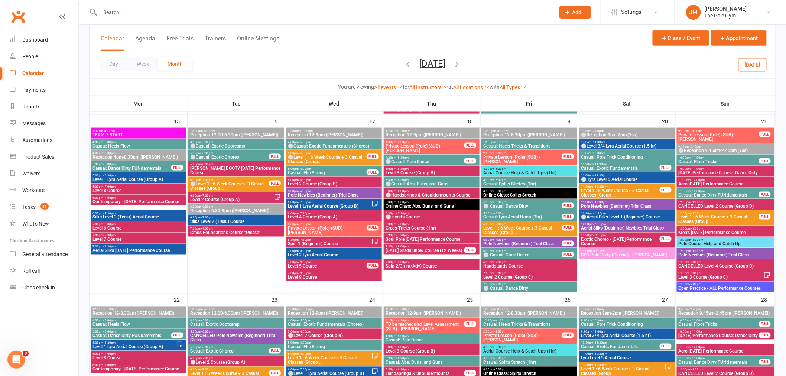
click at [307, 16] on input "text" at bounding box center [324, 12] width 452 height 10
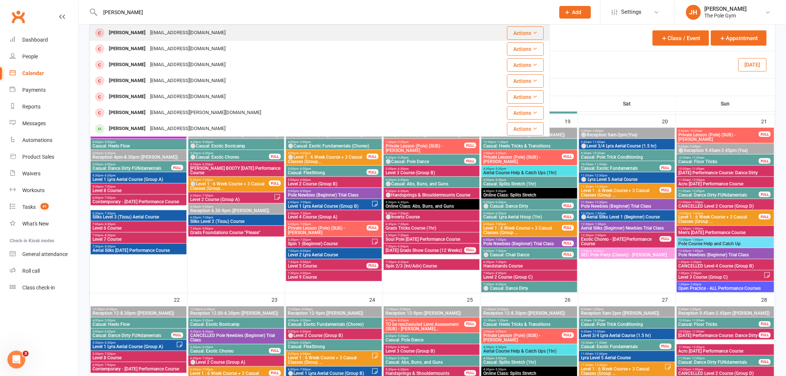
type input "lauren mellor"
click at [161, 30] on div "laurenmel49@gmail.com" at bounding box center [188, 32] width 80 height 11
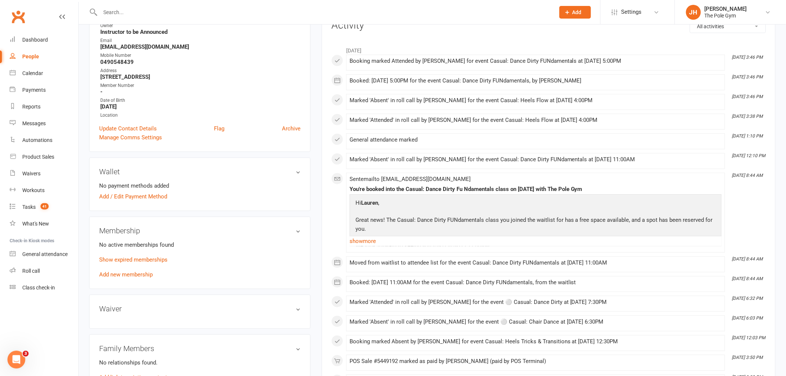
scroll to position [165, 0]
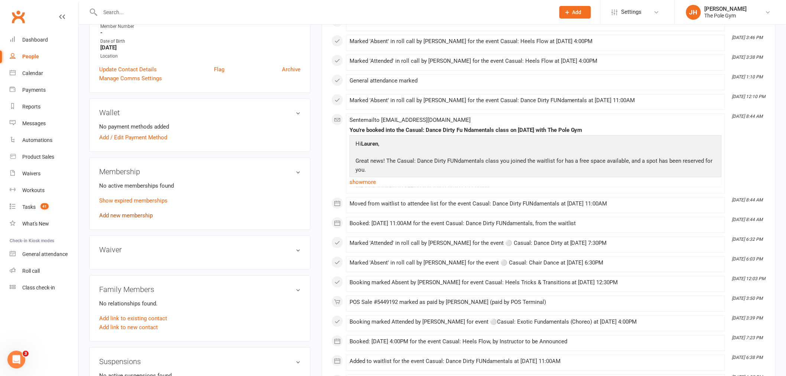
click at [111, 216] on link "Add new membership" at bounding box center [125, 215] width 53 height 7
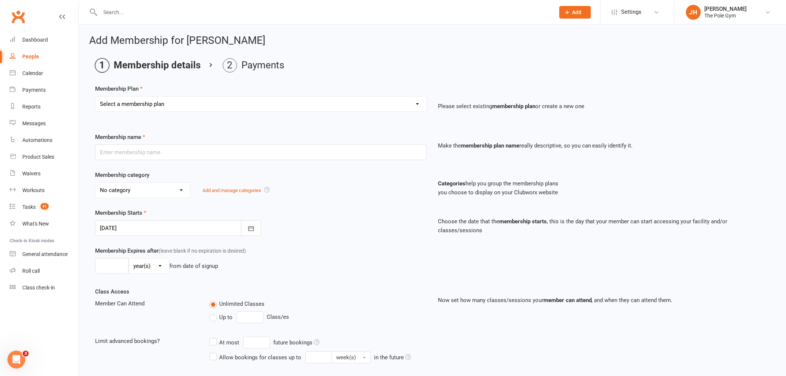
click at [160, 106] on select "Select a membership plan Create new Membership Plan Pay As You Go (45 min) Casu…" at bounding box center [260, 104] width 331 height 15
select select "31"
click at [95, 97] on select "Select a membership plan Create new Membership Plan Pay As You Go (45 min) Casu…" at bounding box center [260, 104] width 331 height 15
type input "Pole Hire/Training - Day Pass"
select select "12"
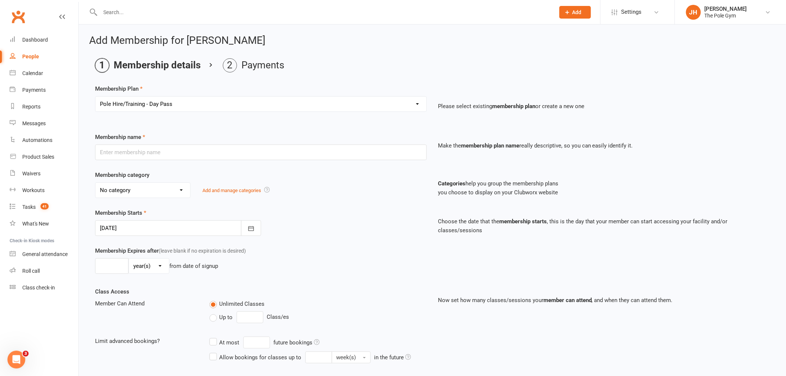
type input "1"
select select "0"
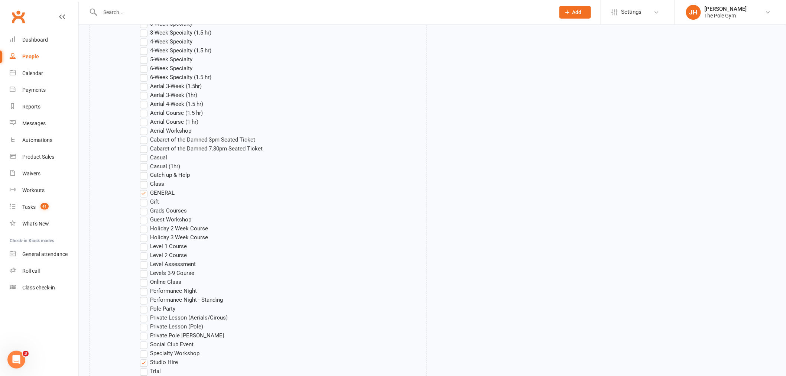
scroll to position [557, 0]
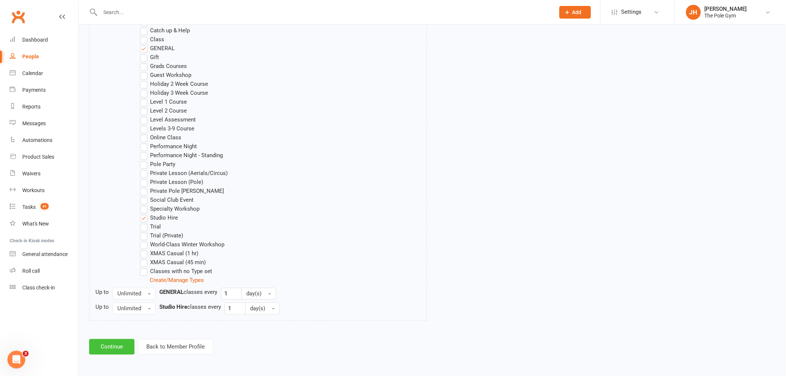
click at [120, 353] on button "Continue" at bounding box center [111, 347] width 45 height 16
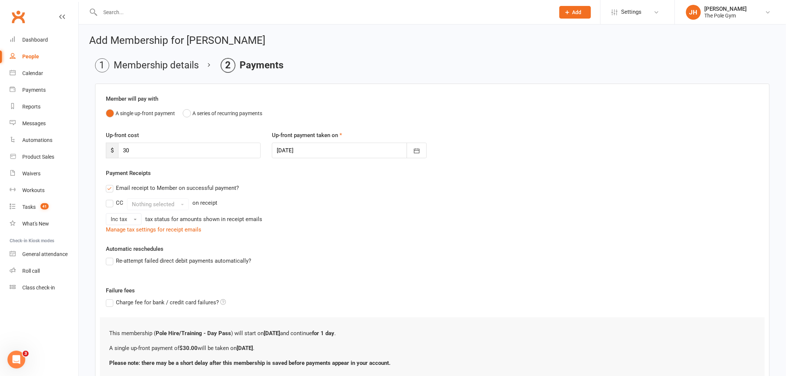
click at [302, 150] on div at bounding box center [349, 151] width 155 height 16
click at [399, 209] on span "11" at bounding box center [402, 212] width 6 height 6
type input "11 Oct 2025"
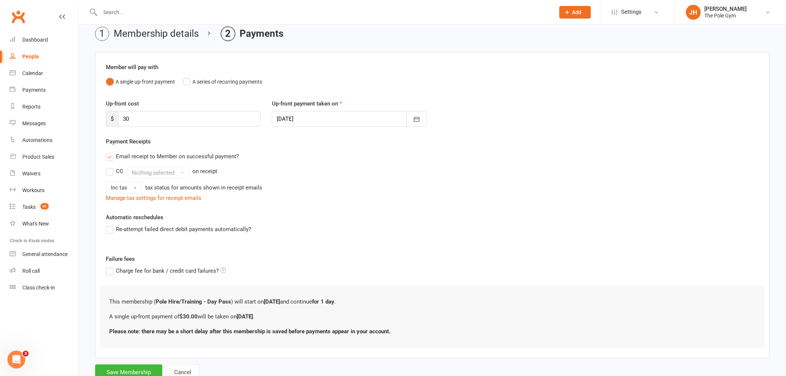
scroll to position [58, 0]
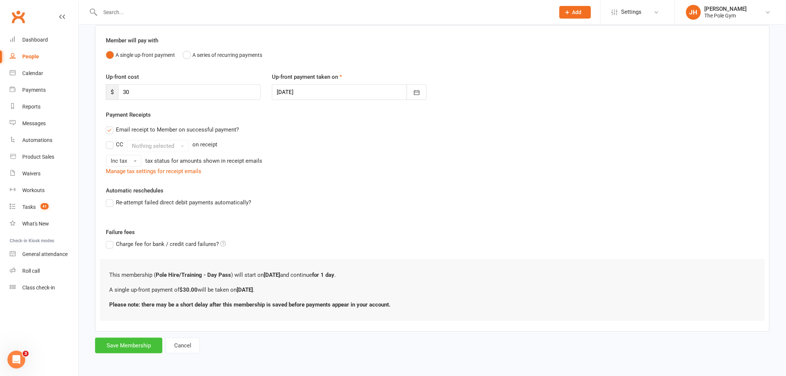
click at [137, 344] on button "Save Membership" at bounding box center [128, 346] width 67 height 16
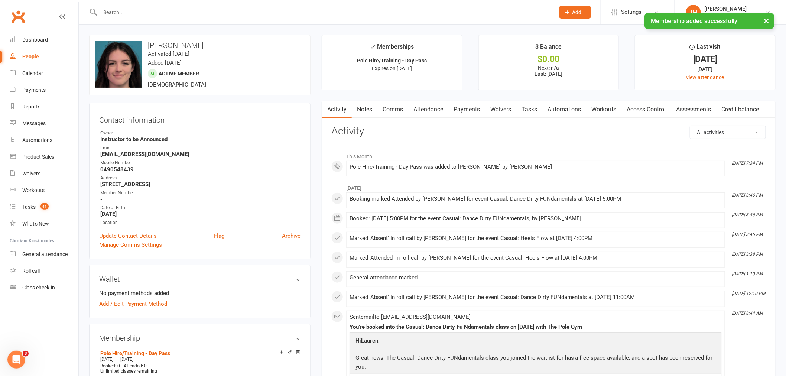
click at [474, 104] on link "Payments" at bounding box center [466, 109] width 37 height 17
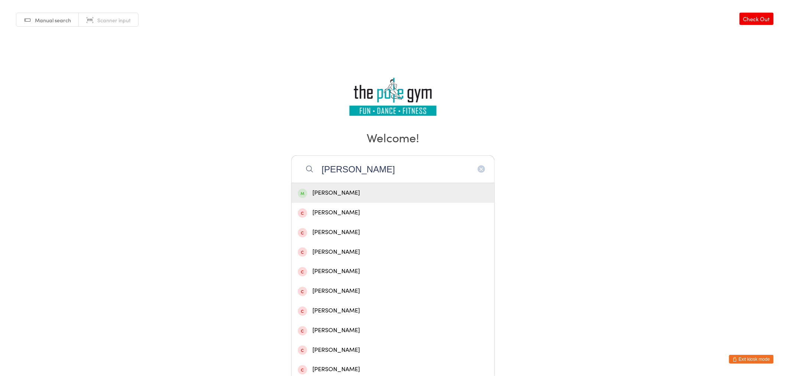
type input "Jessica Byrne"
click at [387, 194] on div "Jessica Byrne" at bounding box center [393, 193] width 190 height 10
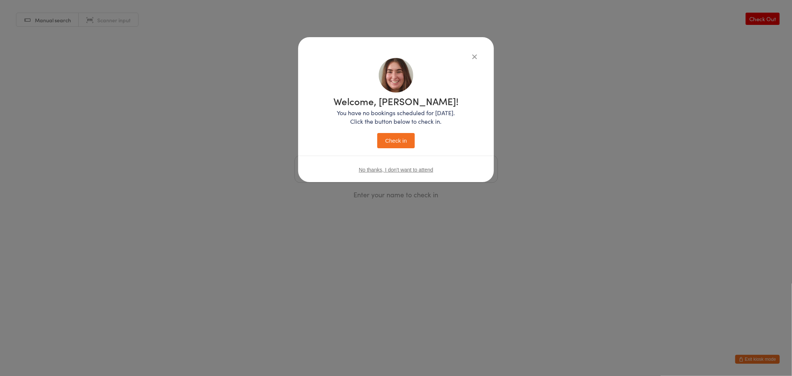
click at [402, 138] on button "Check in" at bounding box center [395, 140] width 37 height 15
click at [747, 354] on html "You have now entered Kiosk Mode. Members will be able to check themselves in us…" at bounding box center [396, 188] width 792 height 376
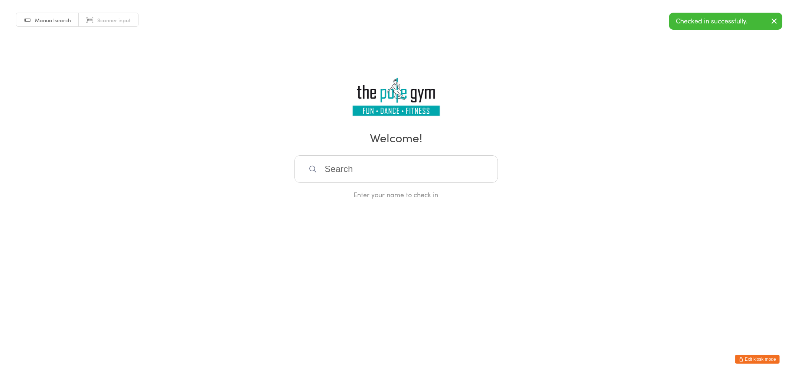
click at [750, 358] on button "Exit kiosk mode" at bounding box center [757, 359] width 45 height 9
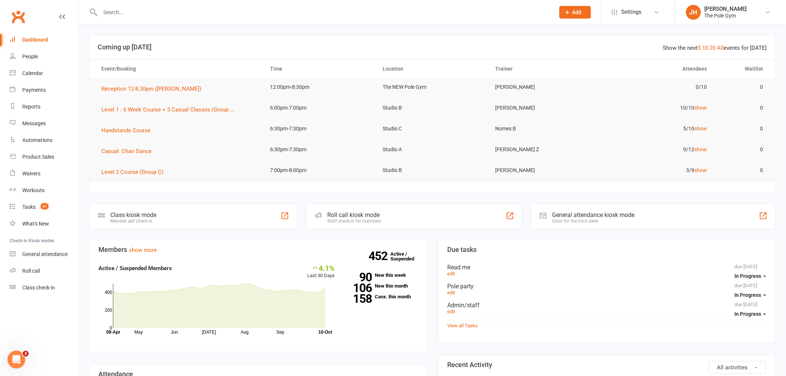
click at [124, 16] on div at bounding box center [319, 12] width 461 height 24
click at [124, 16] on input "text" at bounding box center [324, 12] width 452 height 10
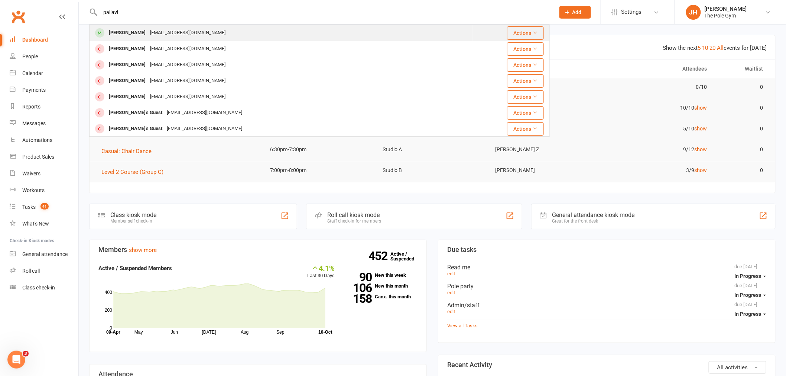
type input "pallavi"
click at [125, 33] on div "[PERSON_NAME]" at bounding box center [127, 32] width 41 height 11
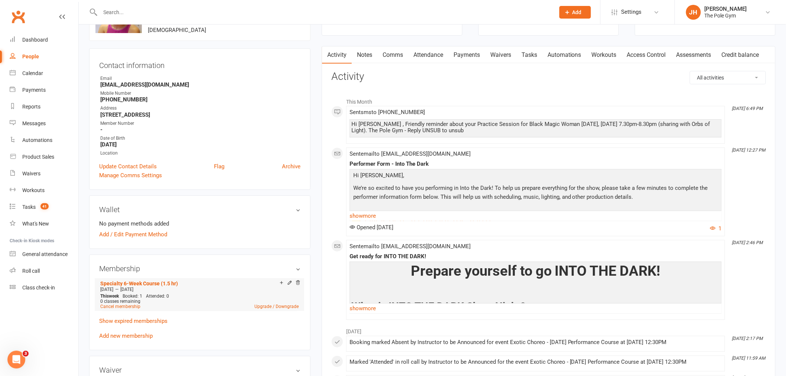
scroll to position [165, 0]
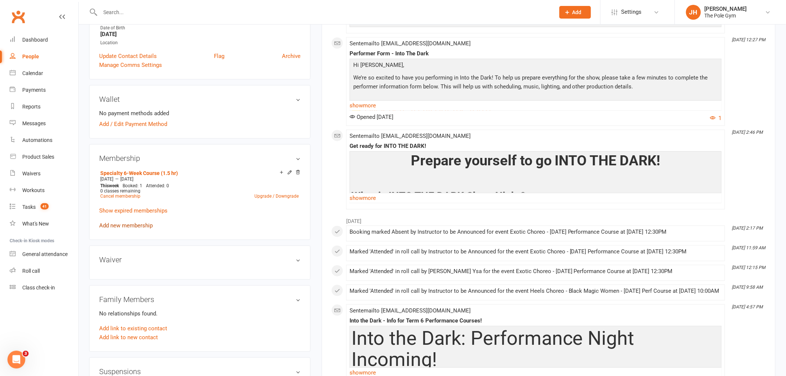
click at [108, 224] on link "Add new membership" at bounding box center [125, 225] width 53 height 7
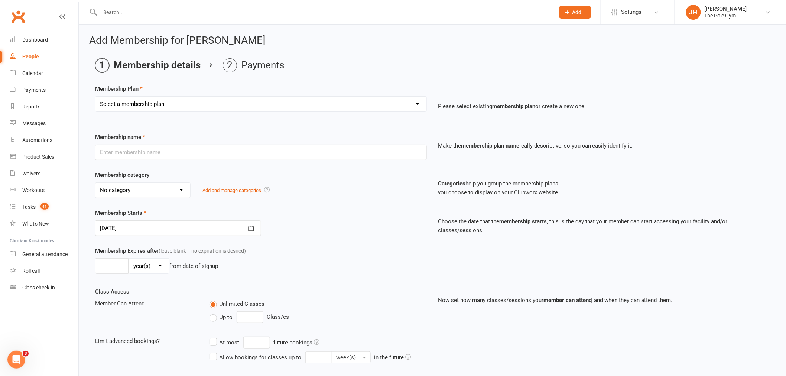
click at [158, 108] on select "Select a membership plan Create new Membership Plan Pay As You Go (45 min) Casu…" at bounding box center [260, 104] width 331 height 15
select select "71"
click at [95, 97] on select "Select a membership plan Create new Membership Plan Pay As You Go (45 min) Casu…" at bounding box center [260, 104] width 331 height 15
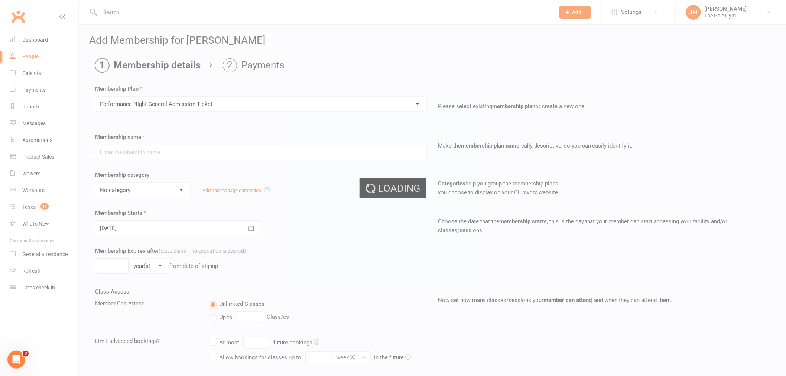
type input "Performance Night General Admission Ticket"
select select "12"
type input "5"
select select "1"
type input "1"
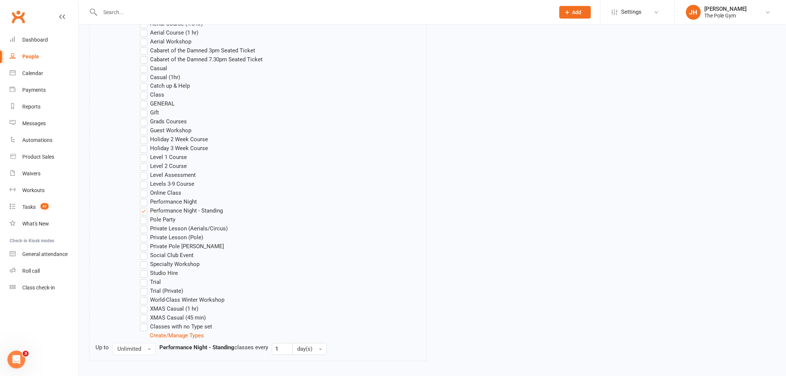
scroll to position [543, 0]
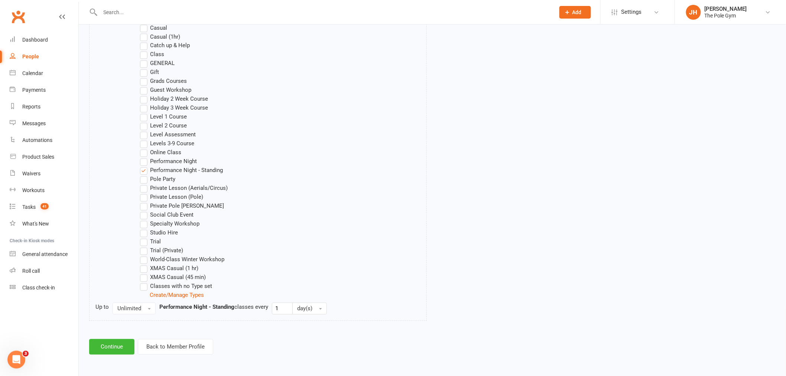
click at [111, 344] on button "Continue" at bounding box center [111, 347] width 45 height 16
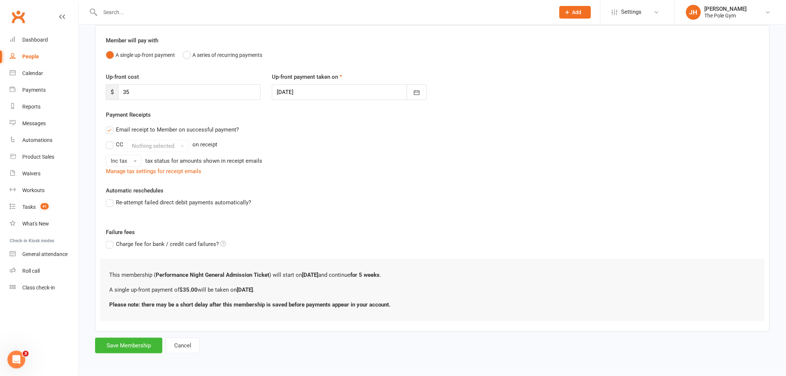
scroll to position [0, 0]
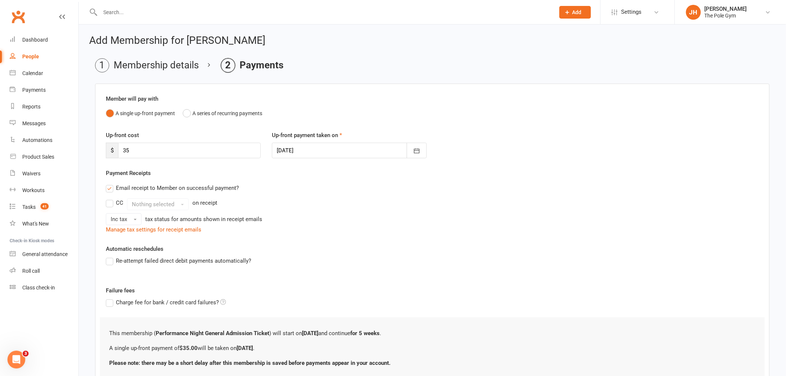
click at [308, 153] on div at bounding box center [349, 151] width 155 height 16
click at [394, 209] on button "11" at bounding box center [401, 211] width 19 height 13
type input "[DATE]"
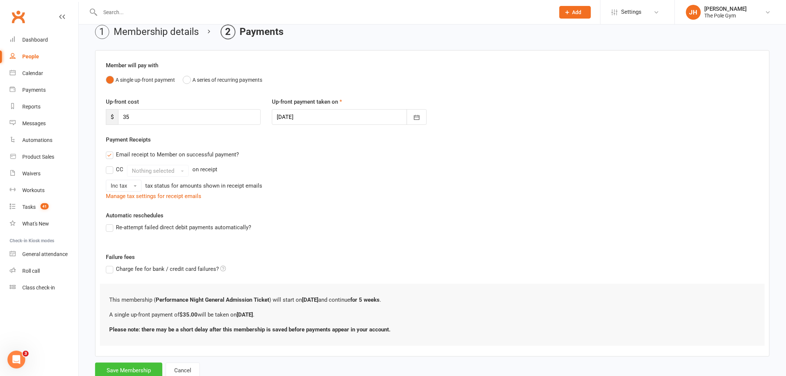
scroll to position [58, 0]
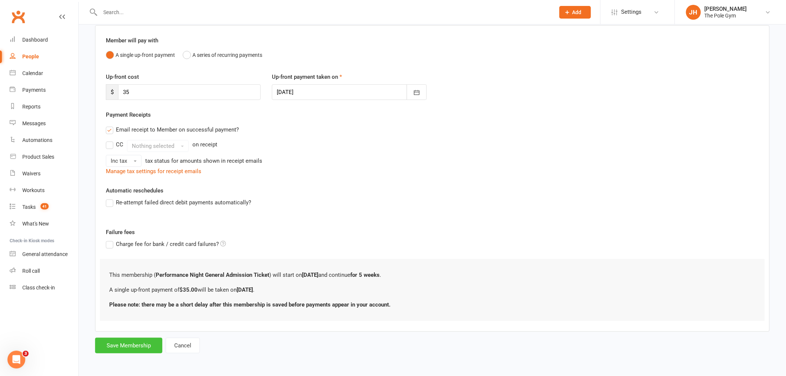
click at [114, 348] on button "Save Membership" at bounding box center [128, 346] width 67 height 16
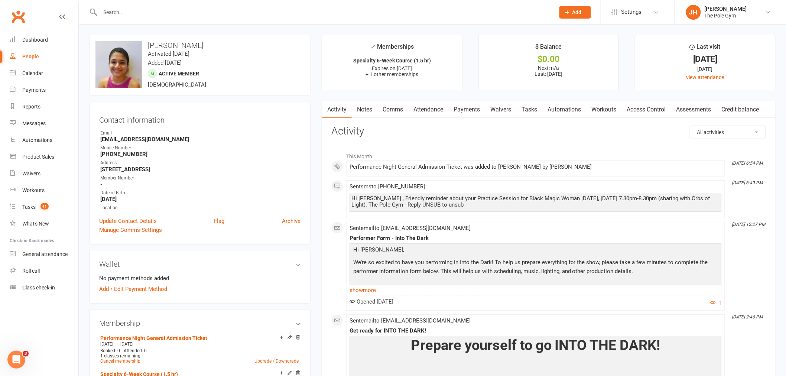
click at [461, 111] on link "Payments" at bounding box center [466, 109] width 37 height 17
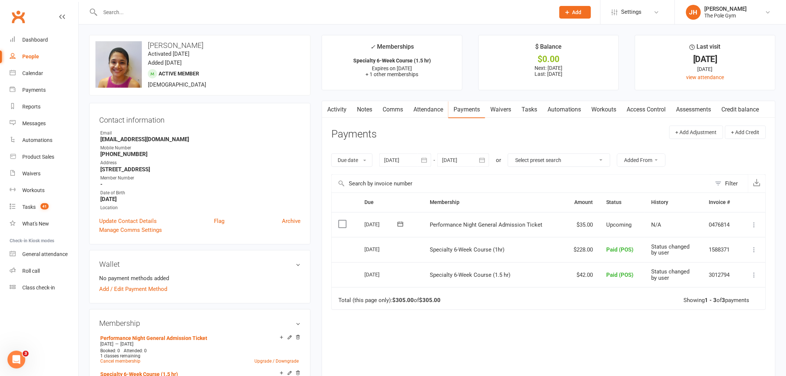
drag, startPoint x: 766, startPoint y: 227, endPoint x: 762, endPoint y: 228, distance: 3.9
click at [766, 228] on table "Due Contact Membership Amount Status History Invoice # Select this [DATE] [PERS…" at bounding box center [548, 250] width 435 height 117
drag, startPoint x: 757, startPoint y: 227, endPoint x: 749, endPoint y: 235, distance: 11.6
click at [756, 226] on icon at bounding box center [754, 224] width 7 height 7
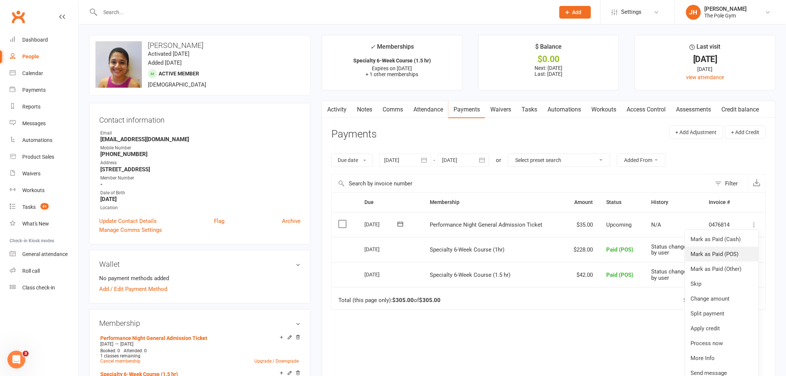
click at [733, 257] on link "Mark as Paid (POS)" at bounding box center [722, 254] width 74 height 15
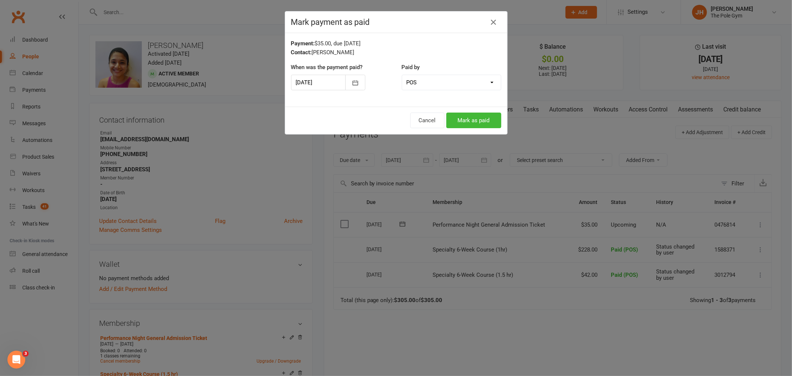
click at [468, 112] on div "Cancel Mark as paid" at bounding box center [396, 120] width 222 height 27
click at [469, 123] on button "Mark as paid" at bounding box center [473, 121] width 55 height 16
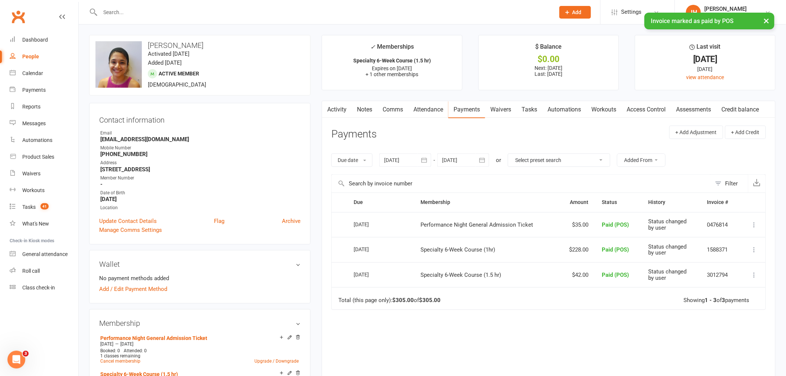
drag, startPoint x: 209, startPoint y: 43, endPoint x: 144, endPoint y: 44, distance: 65.0
click at [144, 44] on h3 "[PERSON_NAME]" at bounding box center [199, 45] width 209 height 8
copy h3 "[PERSON_NAME]"
click at [63, 250] on link "General attendance" at bounding box center [44, 254] width 69 height 17
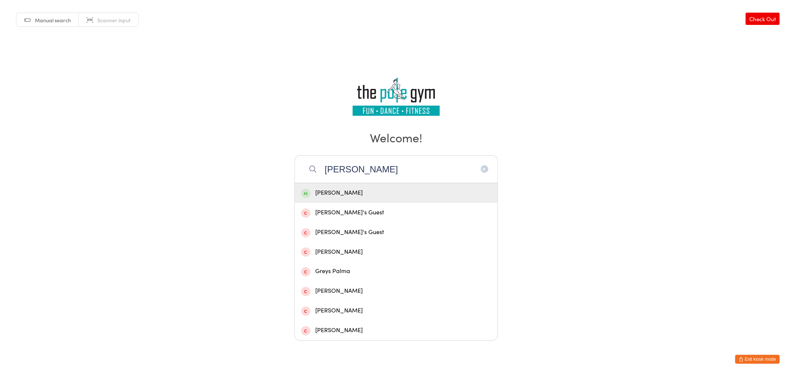
type input "[PERSON_NAME]"
click at [378, 199] on div "[PERSON_NAME]" at bounding box center [396, 193] width 203 height 20
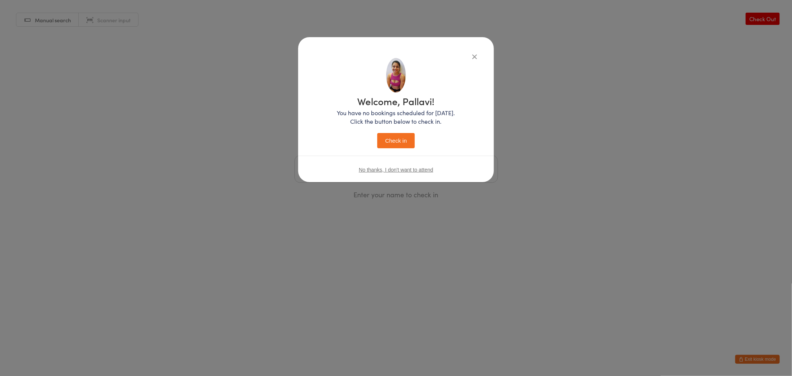
click at [415, 140] on div "Welcome, Pallavi! You have no bookings scheduled for [DATE]. Click the button b…" at bounding box center [396, 122] width 118 height 52
drag, startPoint x: 391, startPoint y: 140, endPoint x: 397, endPoint y: 141, distance: 5.4
click at [394, 140] on button "Check in" at bounding box center [395, 140] width 37 height 15
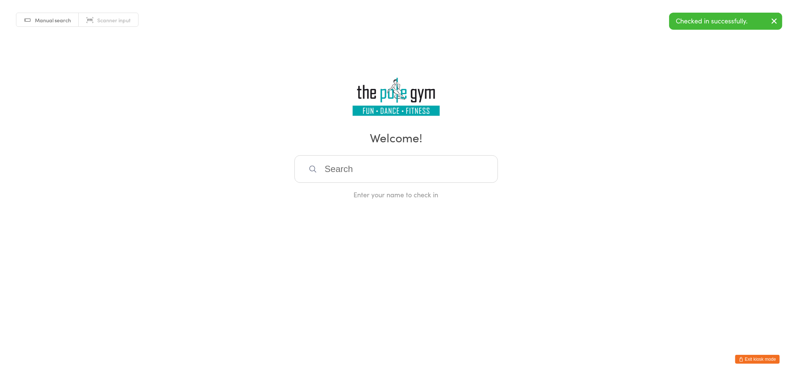
click at [760, 355] on button "Exit kiosk mode" at bounding box center [757, 359] width 45 height 9
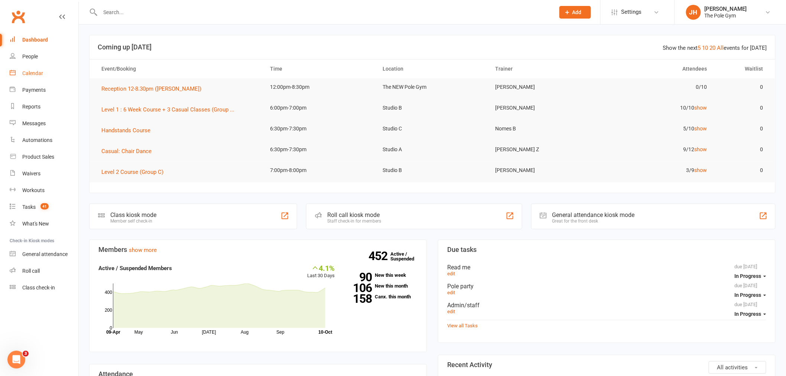
drag, startPoint x: 31, startPoint y: 71, endPoint x: 52, endPoint y: 86, distance: 25.8
click at [31, 71] on div "Calendar" at bounding box center [32, 73] width 21 height 6
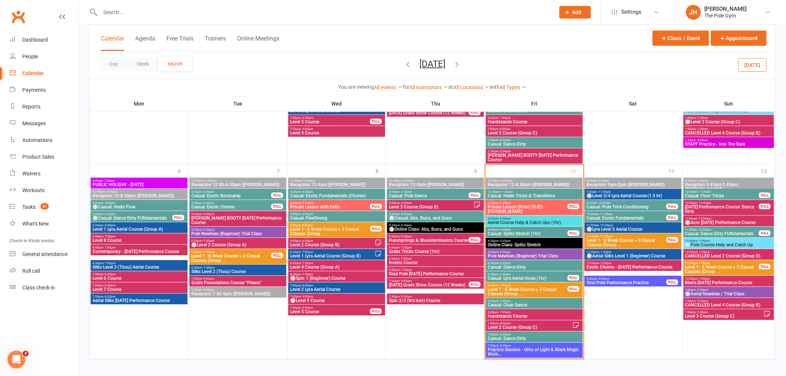
scroll to position [886, 0]
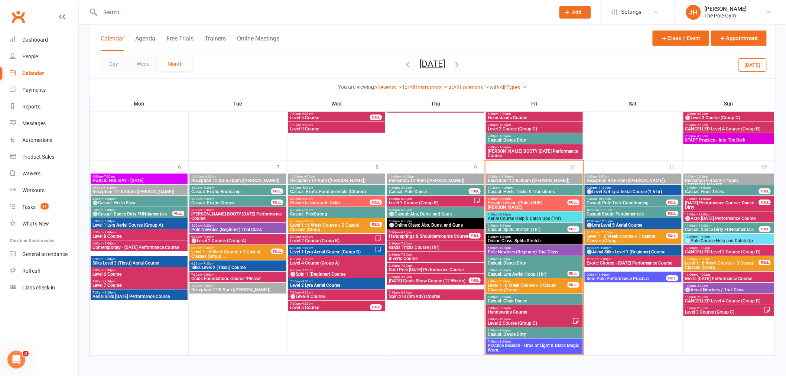
click at [484, 60] on div "Day Week Month September 2025 October 2025 Sun Mon Tue Wed Thu Fri Sat 28 29 30…" at bounding box center [433, 64] width 686 height 27
click at [481, 61] on div "Day Week Month September 2025 October 2025 Sun Mon Tue Wed Thu Fri Sat 28 29 30…" at bounding box center [433, 64] width 686 height 27
click at [461, 62] on icon "button" at bounding box center [457, 64] width 8 height 8
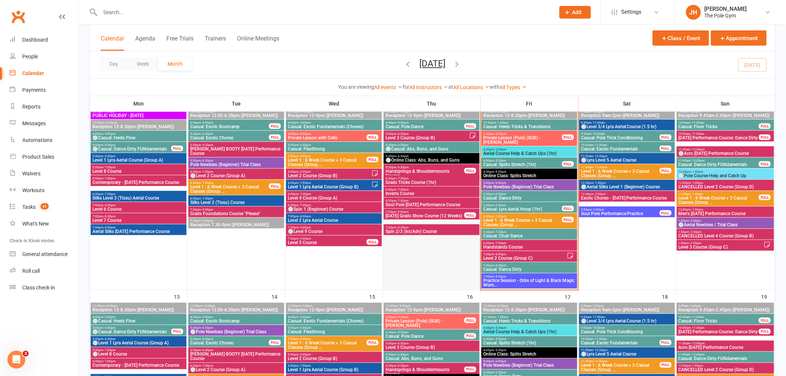
scroll to position [220, 0]
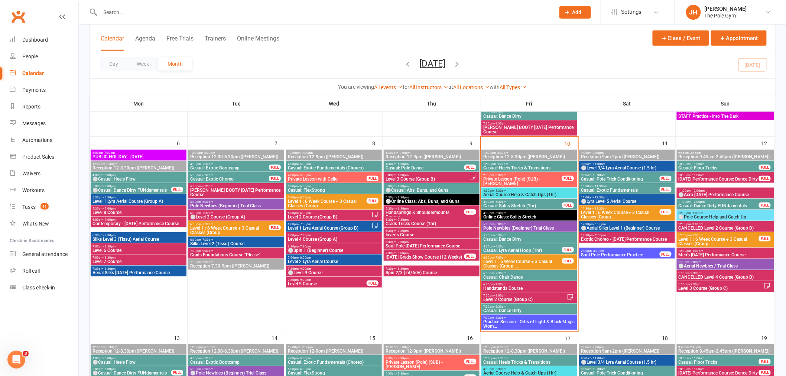
click at [507, 318] on span "7:30pm - 8:30pm" at bounding box center [529, 317] width 93 height 3
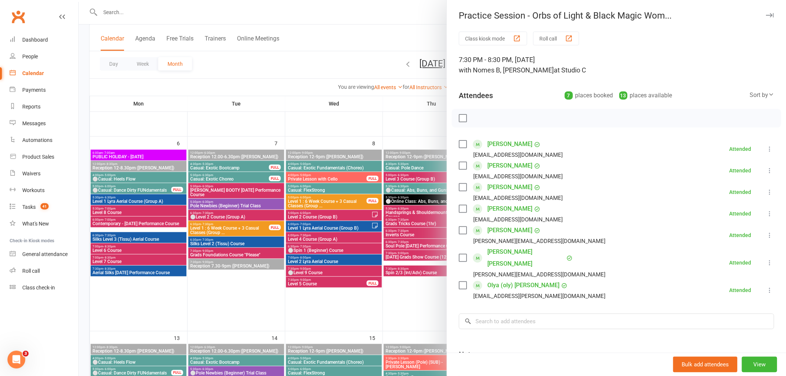
scroll to position [70, 0]
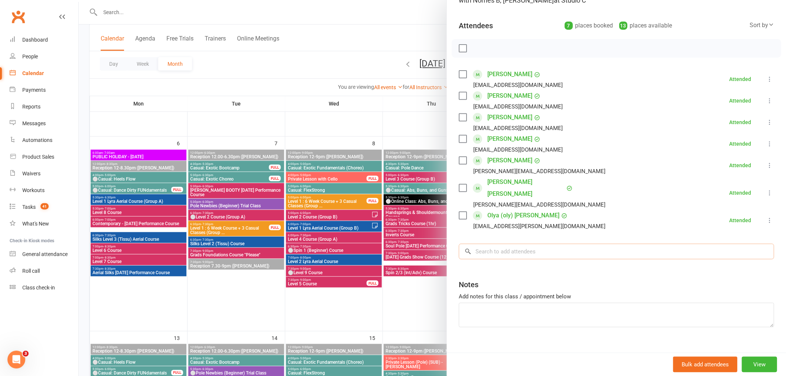
click at [543, 247] on div "Class kiosk mode Roll call 7:30 PM - 8:30 PM, Friday, October, 10, 2025 with No…" at bounding box center [616, 163] width 339 height 403
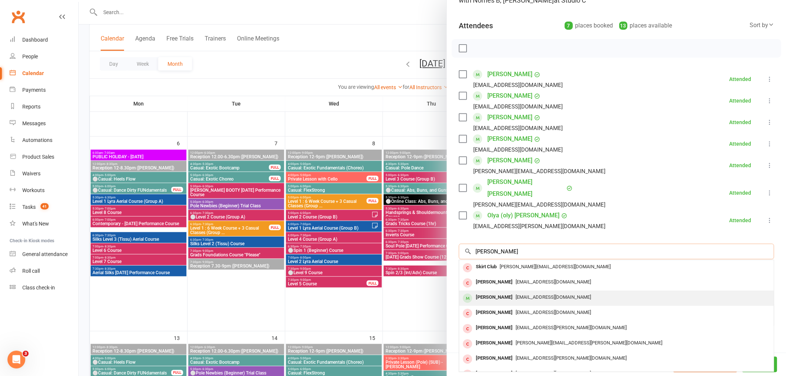
type input "jessica gun"
click at [503, 292] on div "Jessica Gunawan" at bounding box center [494, 297] width 43 height 11
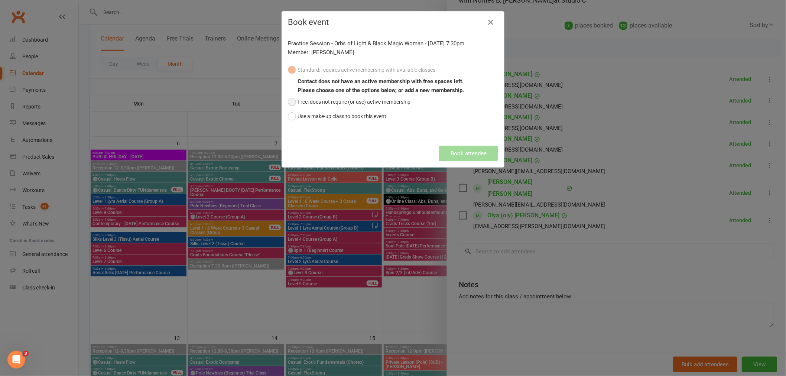
click at [314, 102] on button "Free: does not require (or use) active membership" at bounding box center [349, 102] width 123 height 14
click at [475, 154] on button "Book attendee" at bounding box center [468, 154] width 59 height 16
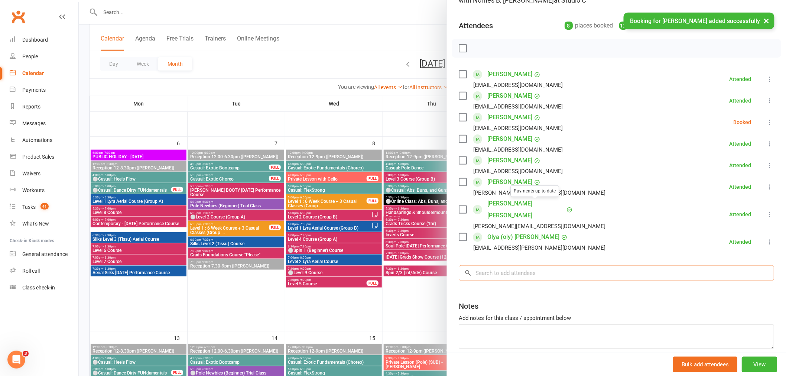
click at [560, 265] on input "search" at bounding box center [616, 273] width 315 height 16
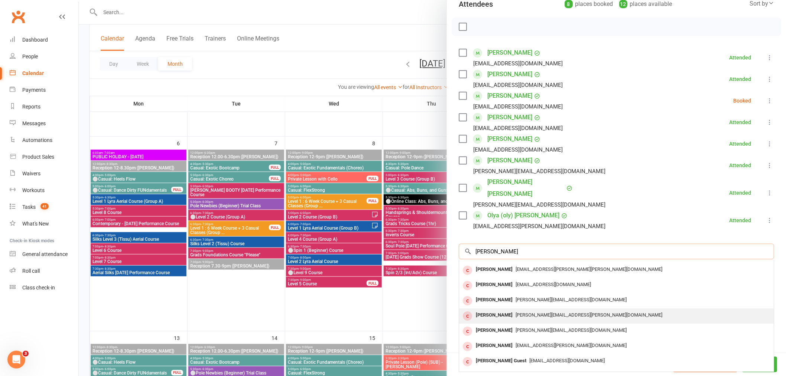
scroll to position [0, 0]
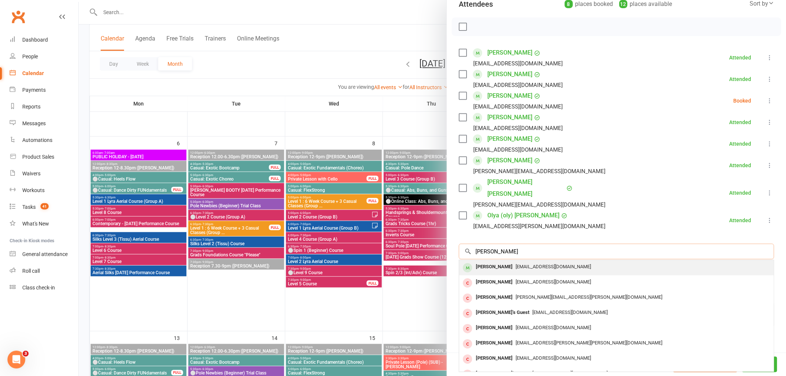
type input "sarah tavin"
click at [498, 261] on div "Sarah Taviani" at bounding box center [494, 266] width 43 height 11
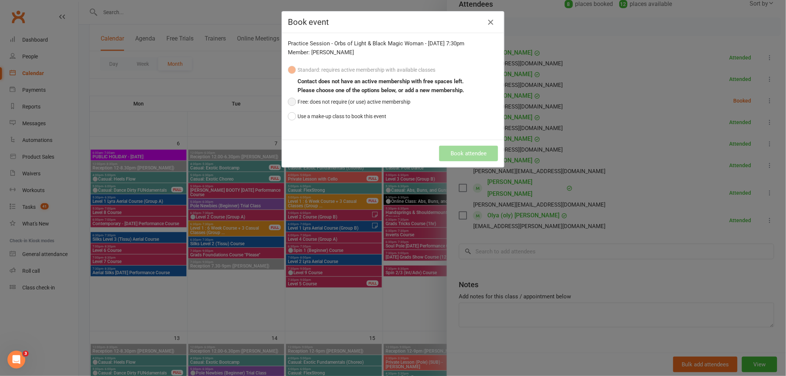
click at [320, 99] on button "Free: does not require (or use) active membership" at bounding box center [349, 102] width 123 height 14
click at [459, 149] on button "Book attendee" at bounding box center [468, 154] width 59 height 16
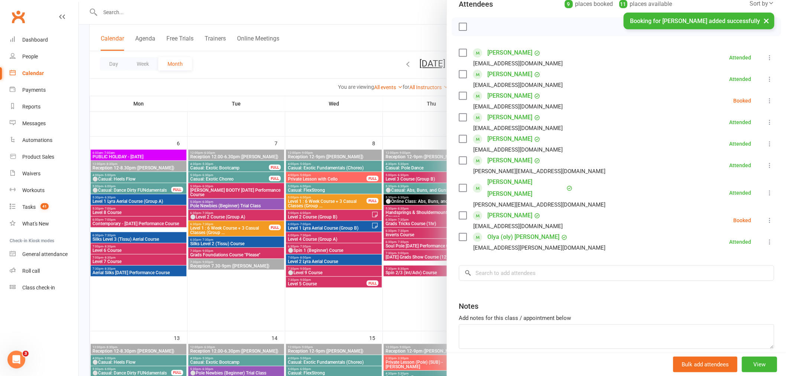
click at [766, 217] on icon at bounding box center [769, 220] width 7 height 7
click at [717, 257] on link "Check in" at bounding box center [737, 264] width 74 height 15
click at [766, 100] on icon at bounding box center [769, 100] width 7 height 7
click at [713, 144] on link "Check in" at bounding box center [737, 144] width 74 height 15
click at [537, 265] on input "search" at bounding box center [616, 273] width 315 height 16
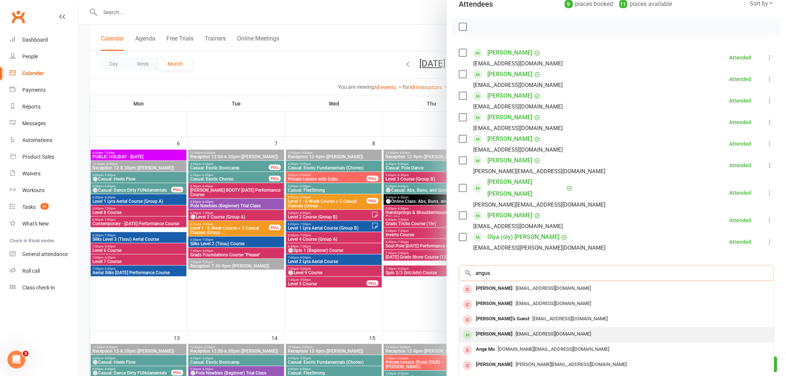
type input "angus"
click at [477, 329] on div "[PERSON_NAME]" at bounding box center [494, 334] width 43 height 11
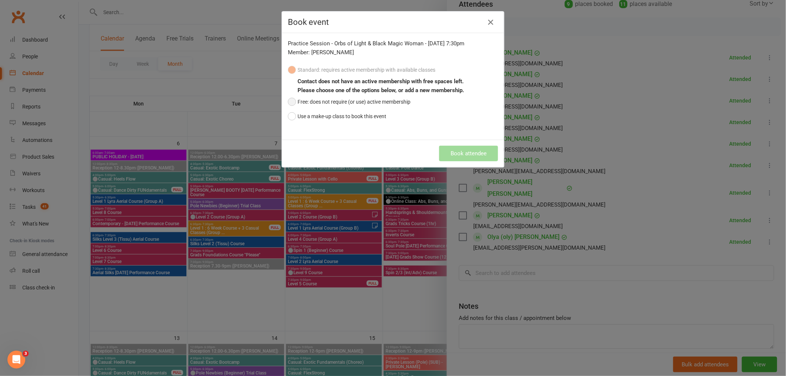
click at [306, 101] on button "Free: does not require (or use) active membership" at bounding box center [349, 102] width 123 height 14
click at [463, 155] on button "Book attendee" at bounding box center [468, 154] width 59 height 16
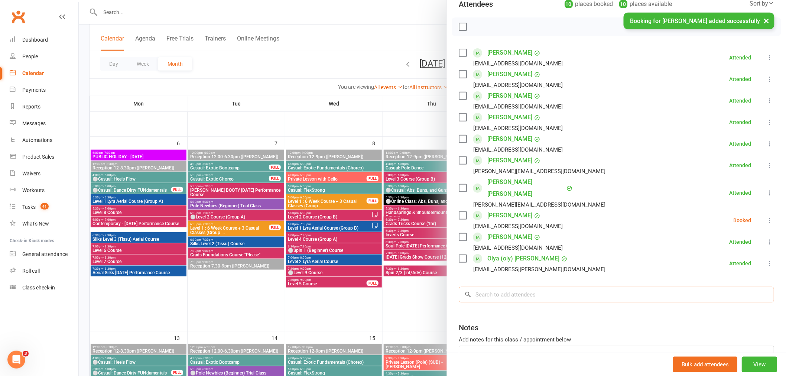
click at [495, 287] on input "search" at bounding box center [616, 295] width 315 height 16
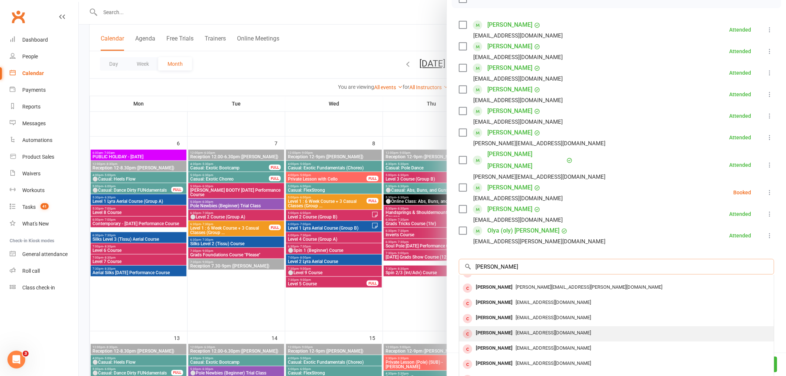
scroll to position [135, 0]
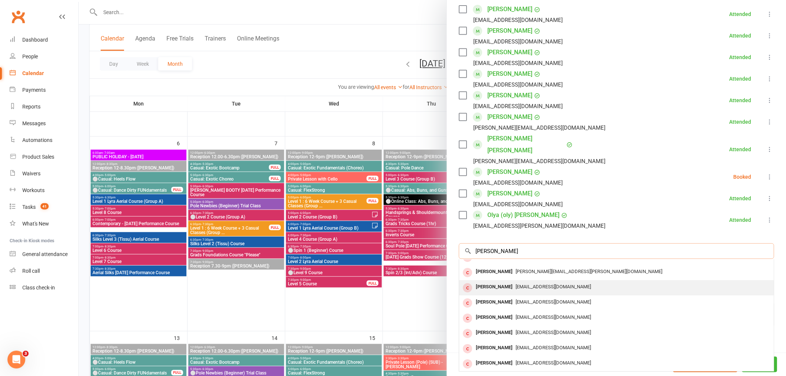
type input "daphne"
click at [493, 282] on div "Daphne Kwong" at bounding box center [494, 287] width 43 height 11
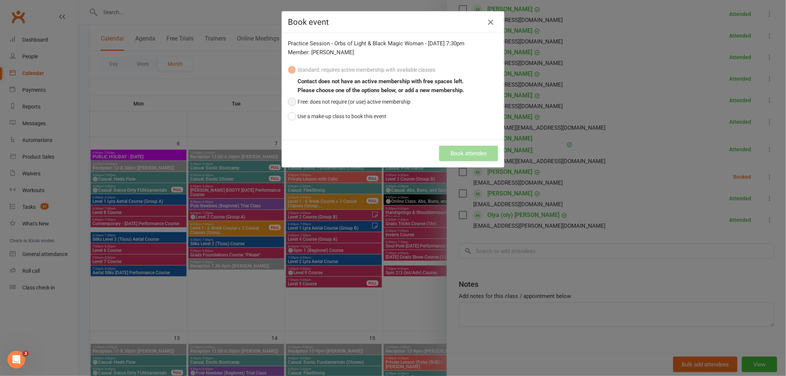
click at [291, 95] on button "Free: does not require (or use) active membership" at bounding box center [349, 102] width 123 height 14
click at [465, 152] on button "Book attendee" at bounding box center [468, 154] width 59 height 16
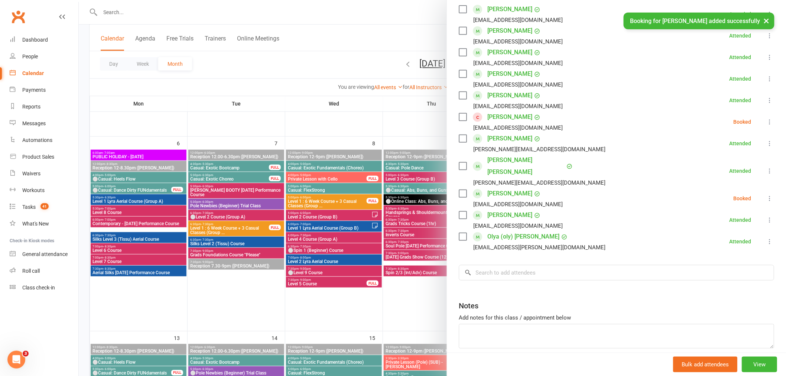
click at [765, 121] on button at bounding box center [769, 121] width 9 height 9
click at [715, 163] on link "Check in" at bounding box center [737, 166] width 74 height 15
click at [766, 195] on icon at bounding box center [769, 198] width 7 height 7
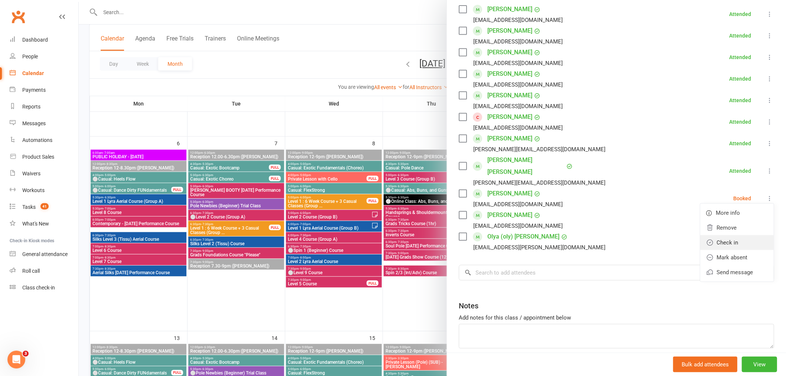
click at [708, 235] on link "Check in" at bounding box center [737, 242] width 74 height 15
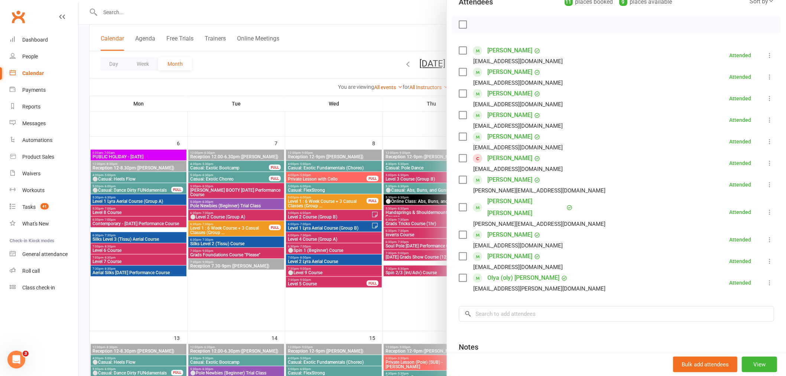
click at [319, 240] on div at bounding box center [432, 188] width 707 height 376
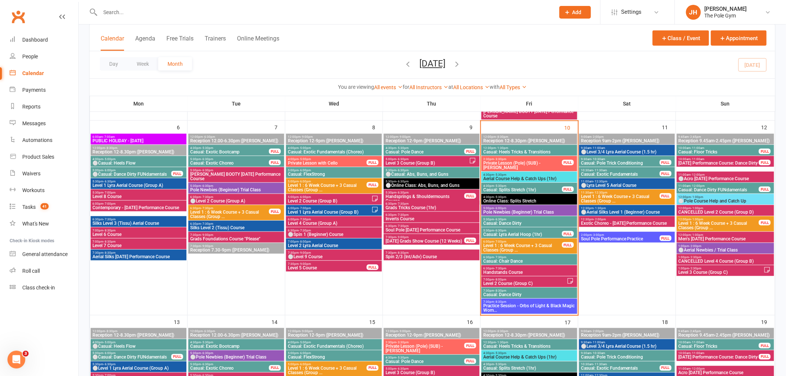
scroll to position [261, 0]
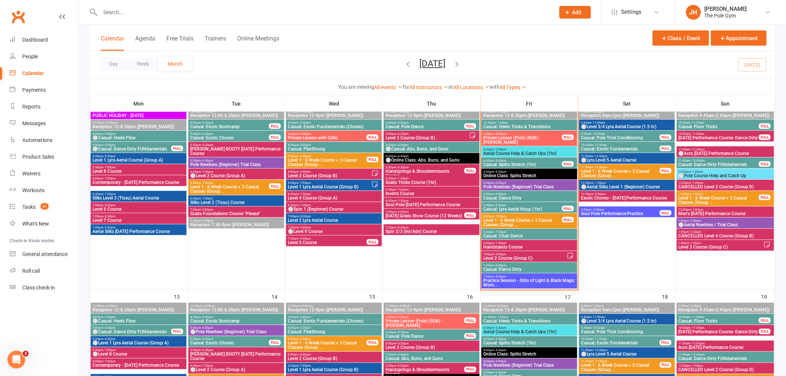
click at [501, 279] on span "Practice Session - Orbs of Light & Black Magic Wom..." at bounding box center [529, 282] width 93 height 9
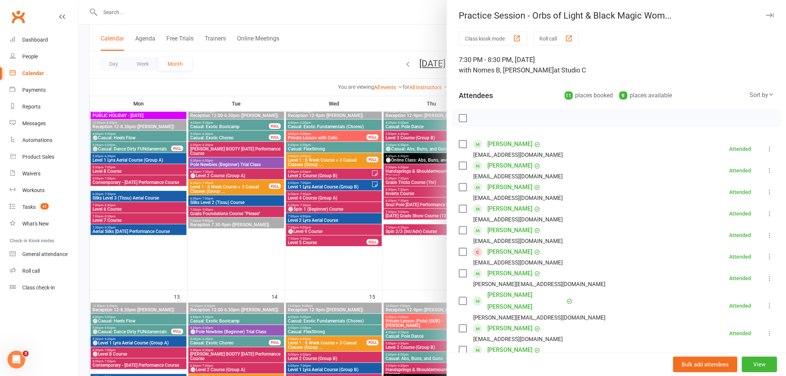
scroll to position [82, 0]
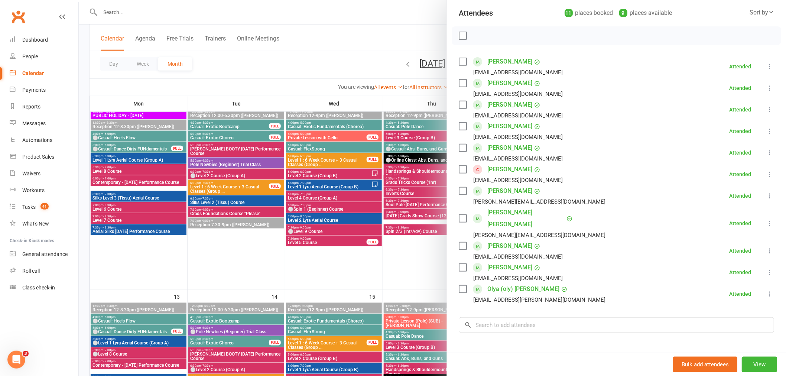
click at [332, 264] on div at bounding box center [432, 188] width 707 height 376
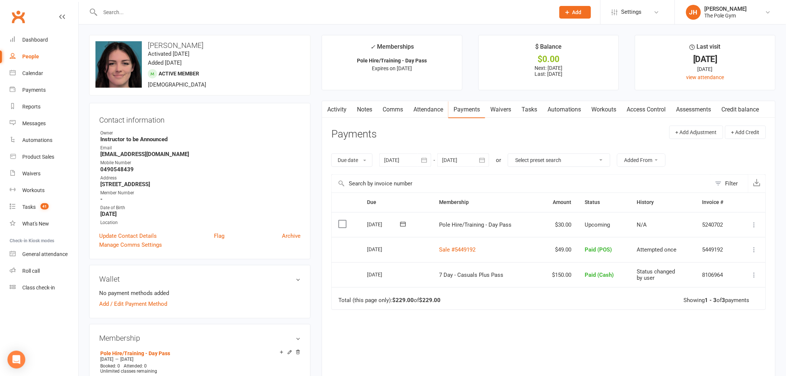
click at [755, 225] on icon at bounding box center [754, 224] width 7 height 7
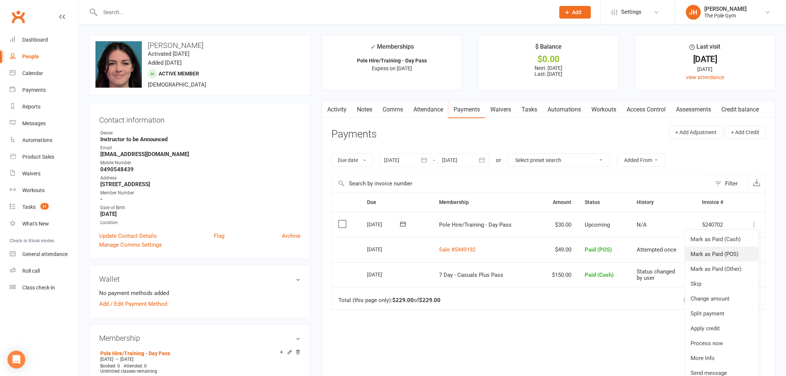
click at [723, 257] on link "Mark as Paid (POS)" at bounding box center [722, 254] width 74 height 15
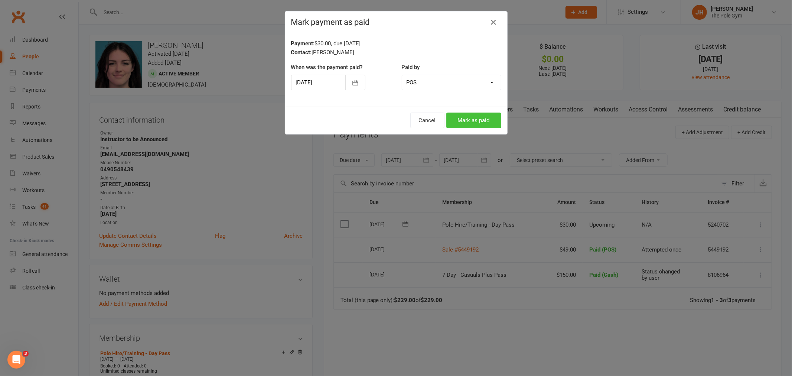
click at [465, 114] on button "Mark as paid" at bounding box center [473, 121] width 55 height 16
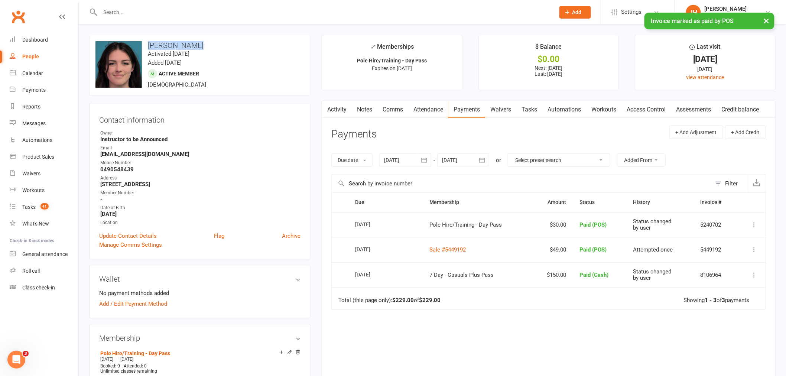
drag, startPoint x: 241, startPoint y: 37, endPoint x: 148, endPoint y: 38, distance: 93.6
click at [148, 38] on div "upload photo change photo [PERSON_NAME] Activated [DATE] Added [DATE] Active me…" at bounding box center [199, 65] width 221 height 61
copy h3 "[PERSON_NAME]"
click at [64, 252] on div "General attendance" at bounding box center [44, 254] width 45 height 6
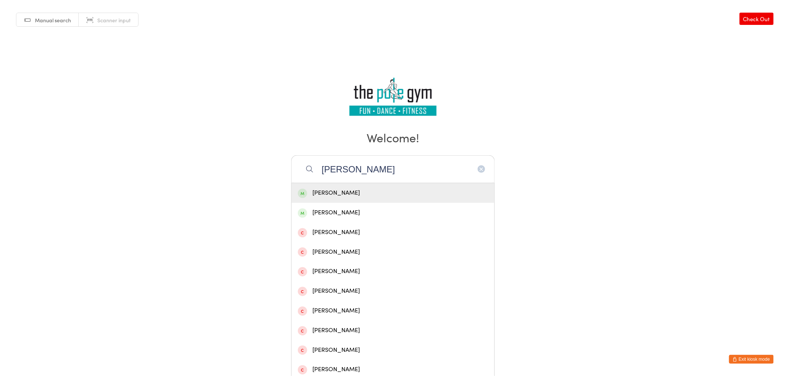
type input "[PERSON_NAME]"
click at [361, 194] on div "[PERSON_NAME]" at bounding box center [393, 193] width 190 height 10
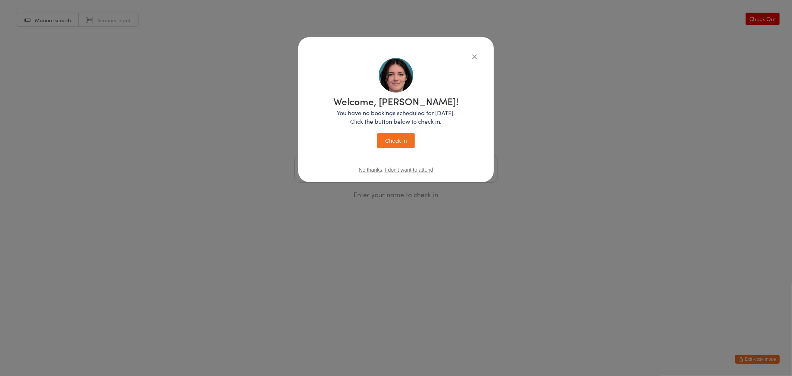
click at [410, 140] on button "Check in" at bounding box center [395, 140] width 37 height 15
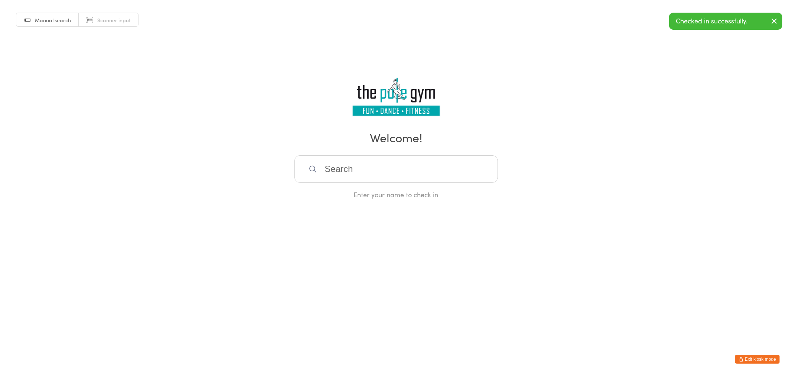
click at [753, 353] on html "You have now entered Kiosk Mode. Members will be able to check themselves in us…" at bounding box center [396, 188] width 792 height 376
click at [756, 363] on button "Exit kiosk mode" at bounding box center [757, 359] width 45 height 9
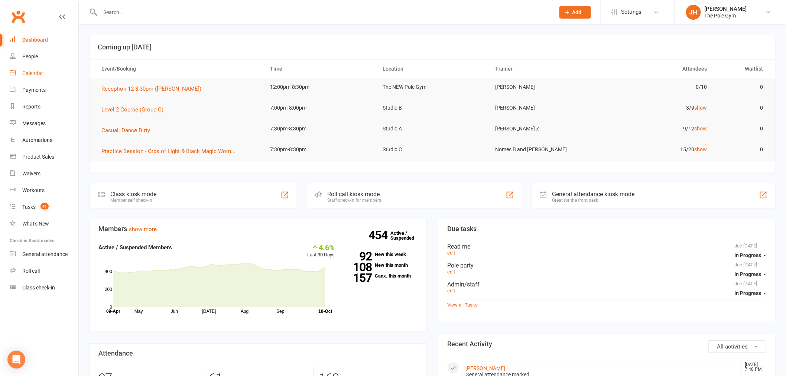
click at [43, 69] on link "Calendar" at bounding box center [44, 73] width 69 height 17
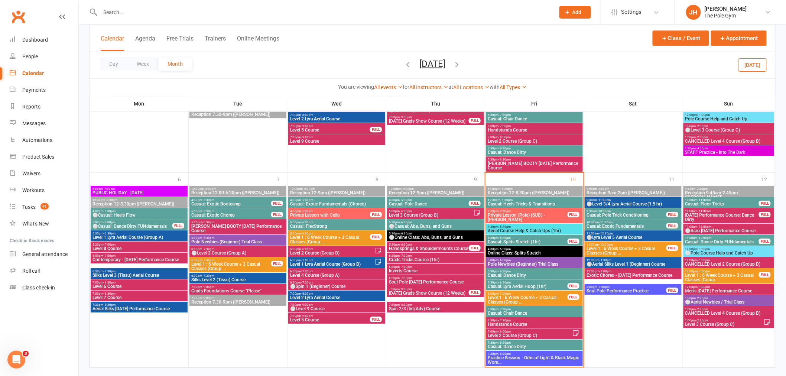
scroll to position [886, 0]
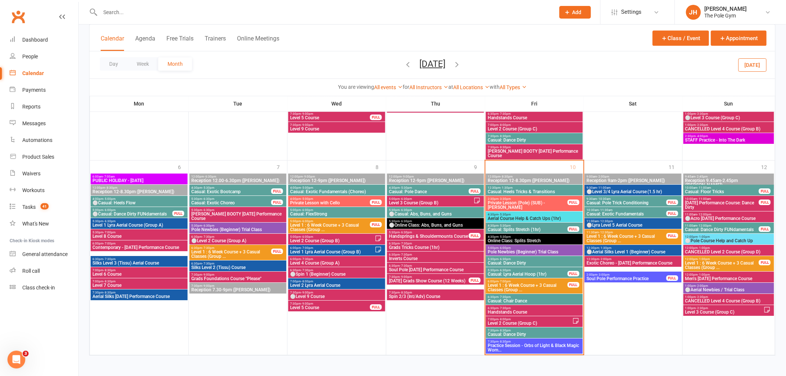
click at [240, 11] on input "text" at bounding box center [324, 12] width 452 height 10
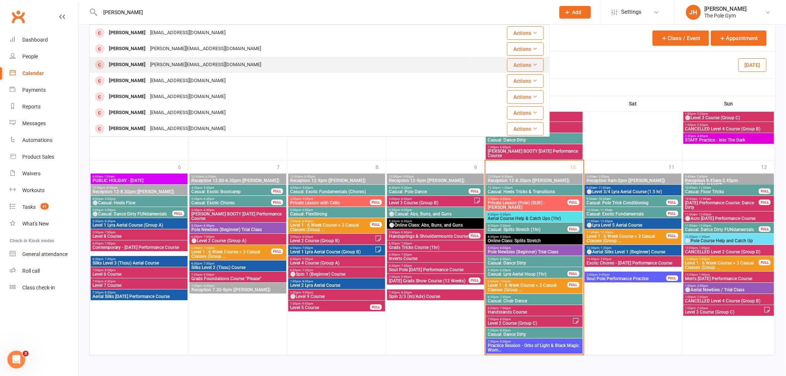
scroll to position [82, 0]
type input "annie"
click at [143, 58] on div "An ([PERSON_NAME]) [PERSON_NAME]" at bounding box center [152, 62] width 90 height 11
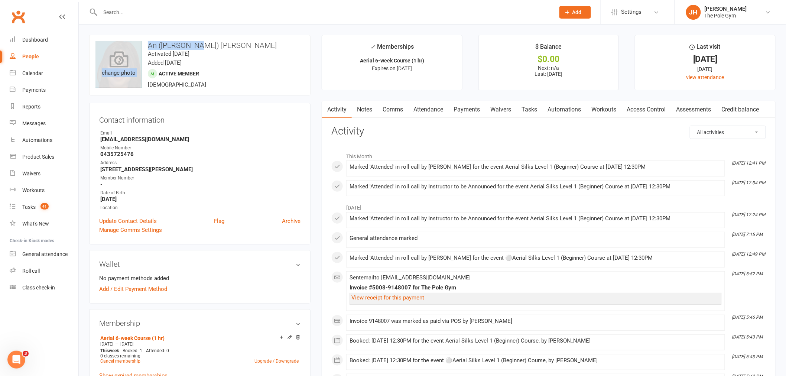
drag, startPoint x: 227, startPoint y: 37, endPoint x: 141, endPoint y: 42, distance: 85.6
click at [141, 42] on div "upload photo change photo An (Annie) Lam Activated 14 February, 2025 Added 14 F…" at bounding box center [199, 65] width 221 height 61
copy div "change photo An (Annie) Lam"
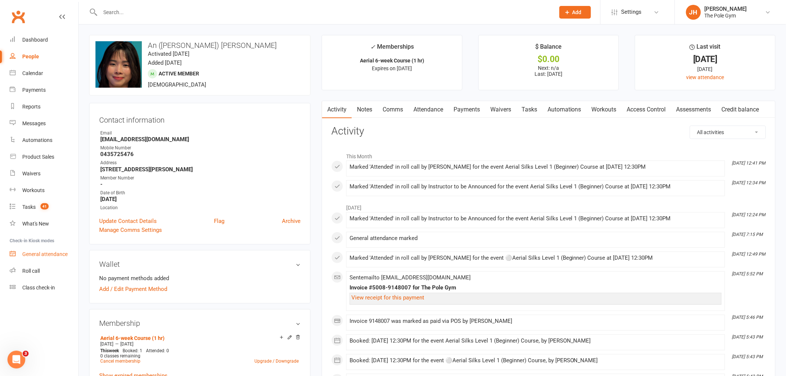
click at [48, 254] on div "General attendance" at bounding box center [44, 254] width 45 height 6
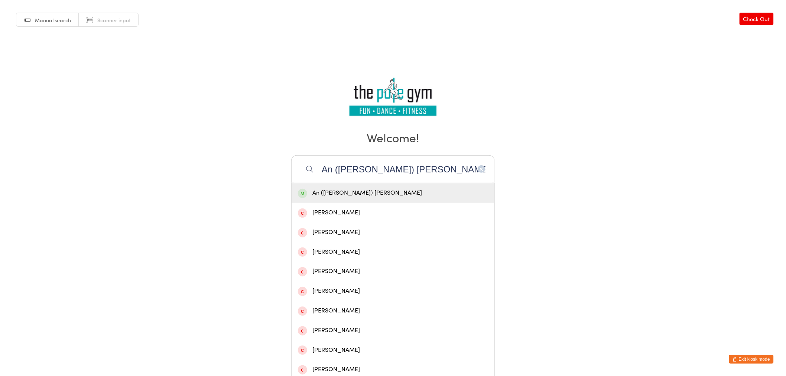
type input "An ([PERSON_NAME]) [PERSON_NAME]"
click at [368, 193] on div "An ([PERSON_NAME]) [PERSON_NAME]" at bounding box center [393, 193] width 190 height 10
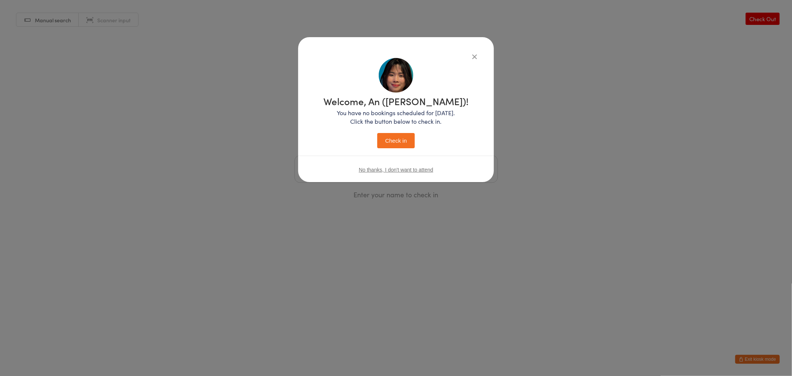
click at [399, 140] on button "Check in" at bounding box center [395, 140] width 37 height 15
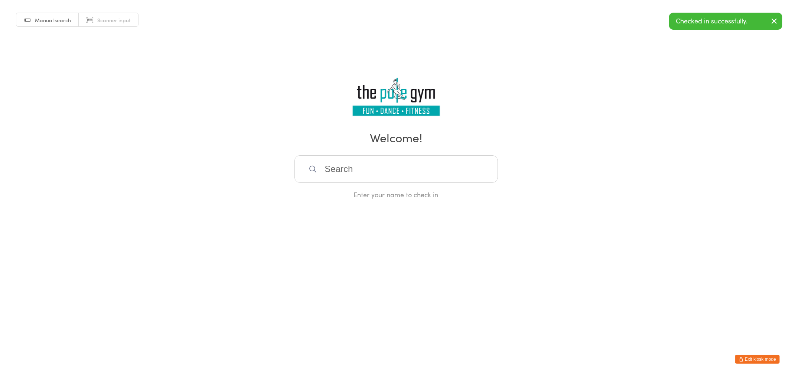
click at [760, 360] on button "Exit kiosk mode" at bounding box center [757, 359] width 45 height 9
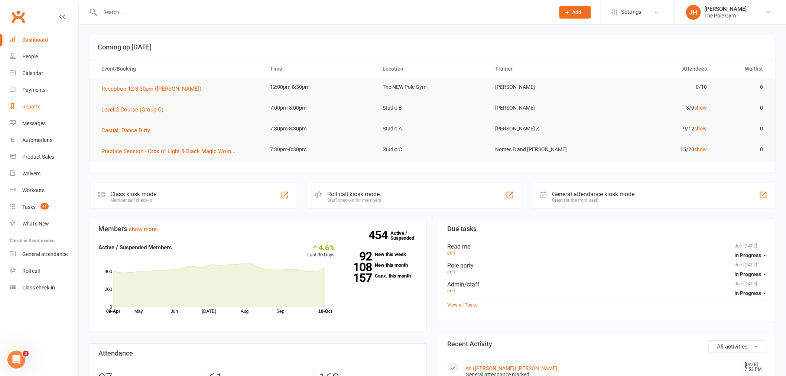
click at [32, 107] on div "Reports" at bounding box center [31, 107] width 18 height 6
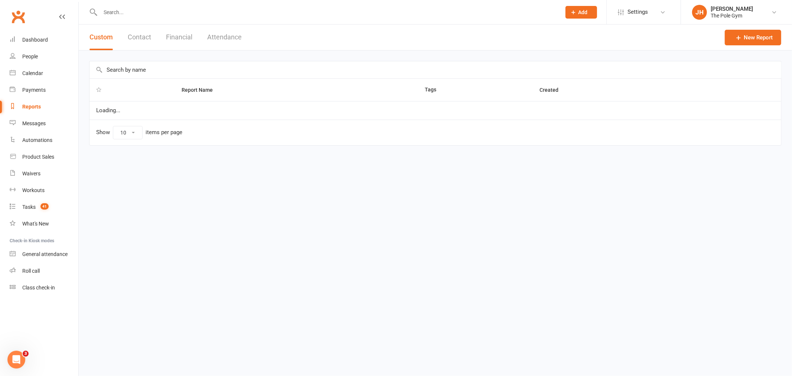
select select "100"
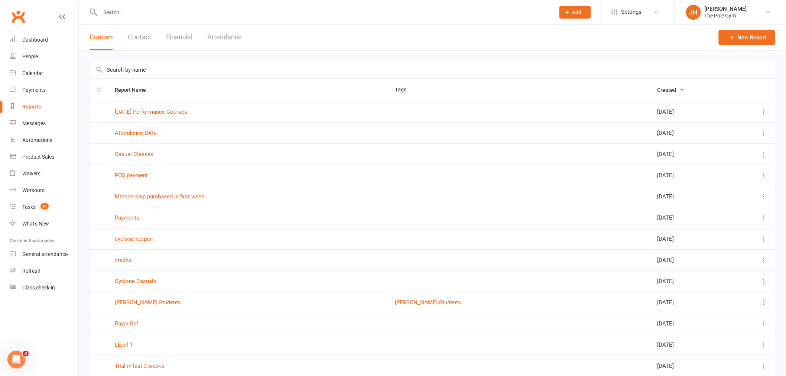
click at [189, 44] on button "Financial" at bounding box center [179, 38] width 26 height 26
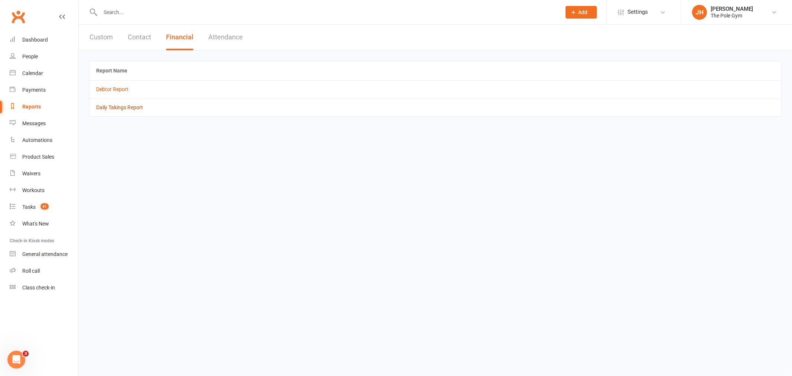
click at [134, 107] on link "Daily Takings Report" at bounding box center [119, 107] width 47 height 6
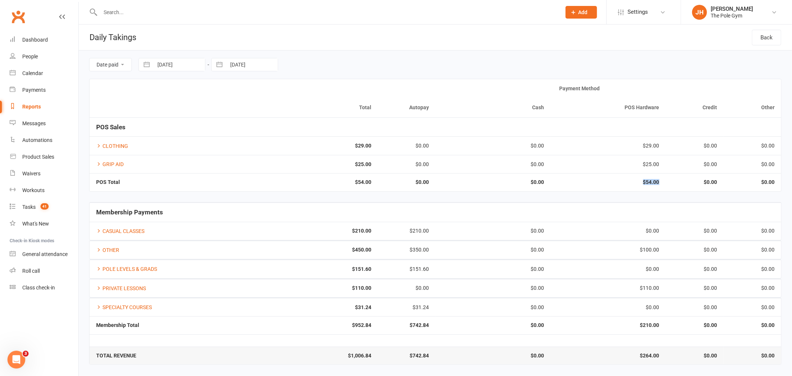
drag, startPoint x: 661, startPoint y: 181, endPoint x: 631, endPoint y: 178, distance: 31.0
click at [631, 178] on td "$54.00" at bounding box center [608, 182] width 115 height 18
copy strong "$54.00"
drag, startPoint x: 670, startPoint y: 253, endPoint x: 605, endPoint y: 251, distance: 65.0
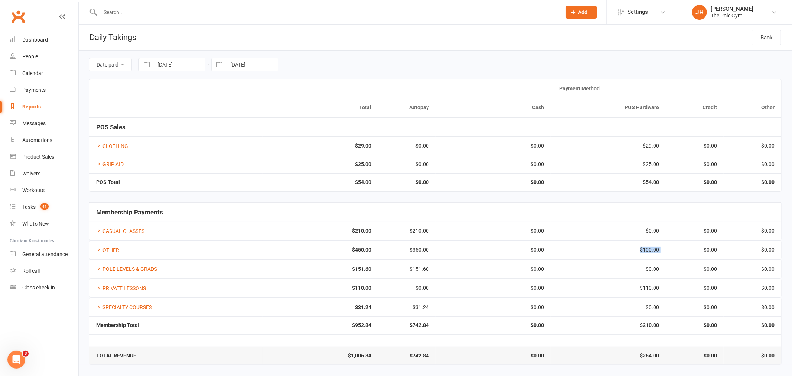
click at [605, 251] on tr "OTHER $450.00 $350.00 $0.00 $100.00 $0.00 $0.00" at bounding box center [436, 250] width 692 height 18
copy div "$100.00"
click at [105, 249] on link "OTHER" at bounding box center [107, 250] width 23 height 6
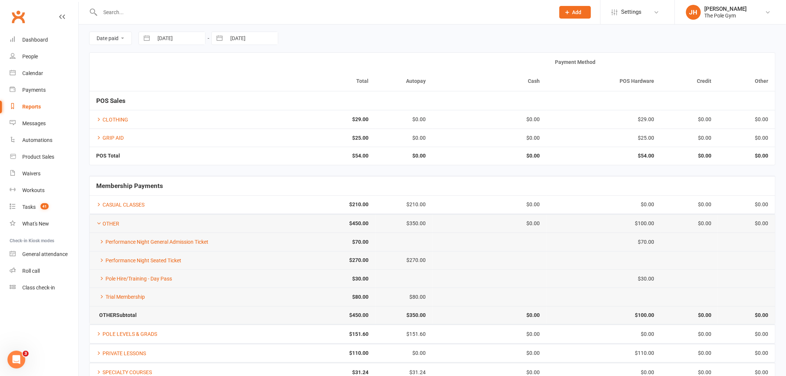
scroll to position [82, 0]
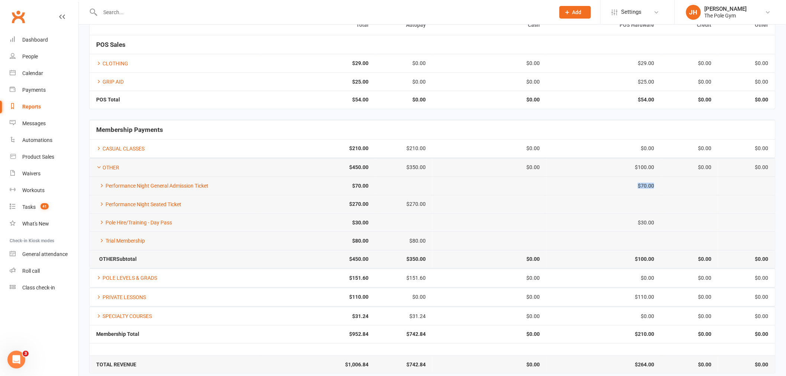
drag, startPoint x: 660, startPoint y: 180, endPoint x: 625, endPoint y: 186, distance: 35.8
click at [625, 186] on tr "Performance Night General Admission Ticket $70.00 $70.00" at bounding box center [433, 185] width 686 height 18
copy div "$70.00"
drag, startPoint x: 637, startPoint y: 221, endPoint x: 623, endPoint y: 221, distance: 14.1
click at [624, 221] on tr "Pole Hire/Training - Day Pass $30.00 $30.00" at bounding box center [433, 222] width 686 height 18
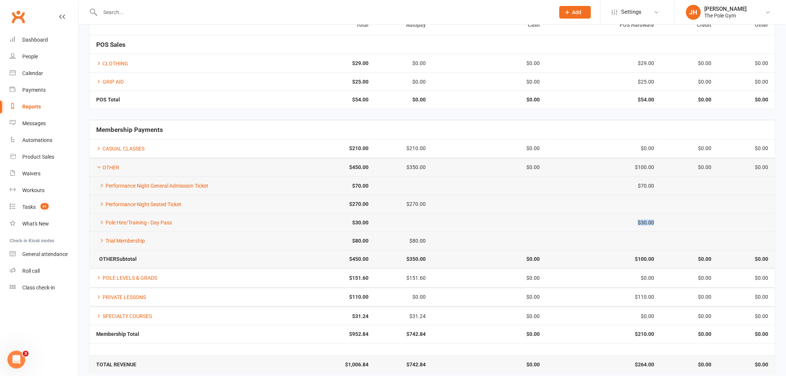
copy div "$30.00"
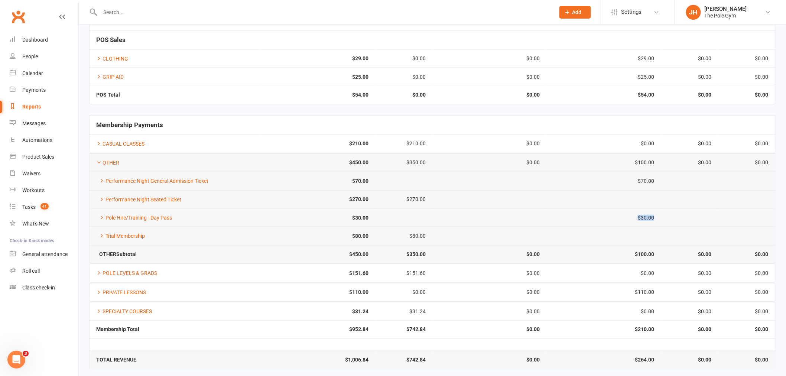
scroll to position [88, 0]
drag, startPoint x: 668, startPoint y: 300, endPoint x: 625, endPoint y: 297, distance: 43.2
click at [625, 297] on div "Membership Payments CASUAL CLASSES $210.00 $210.00 $0.00 $0.00 $0.00 $0.00 OTHE…" at bounding box center [432, 241] width 686 height 254
click at [646, 292] on td "$110.00" at bounding box center [604, 291] width 114 height 18
drag, startPoint x: 677, startPoint y: 285, endPoint x: 599, endPoint y: 287, distance: 77.3
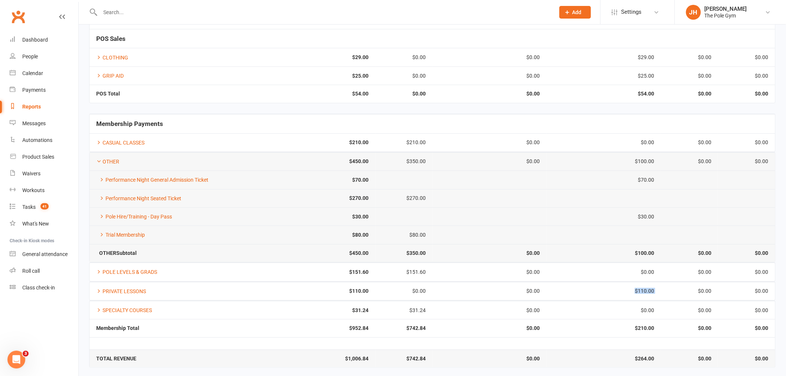
click at [599, 287] on tr "PRIVATE LESSONS $110.00 $0.00 $0.00 $110.00 $0.00 $0.00" at bounding box center [433, 291] width 686 height 18
copy div "$110.00"
click at [38, 77] on link "Calendar" at bounding box center [44, 73] width 69 height 17
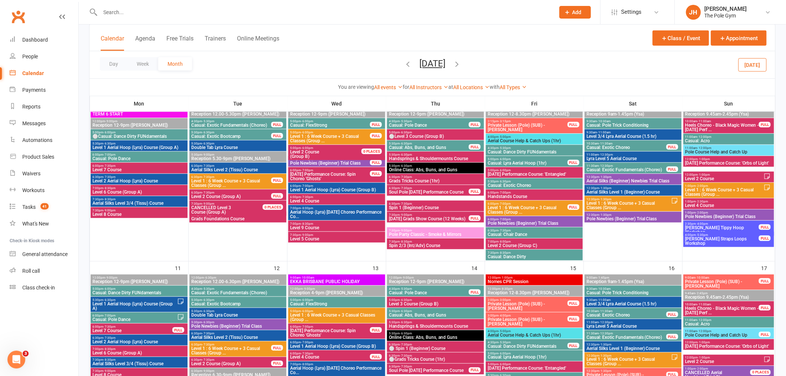
scroll to position [301, 0]
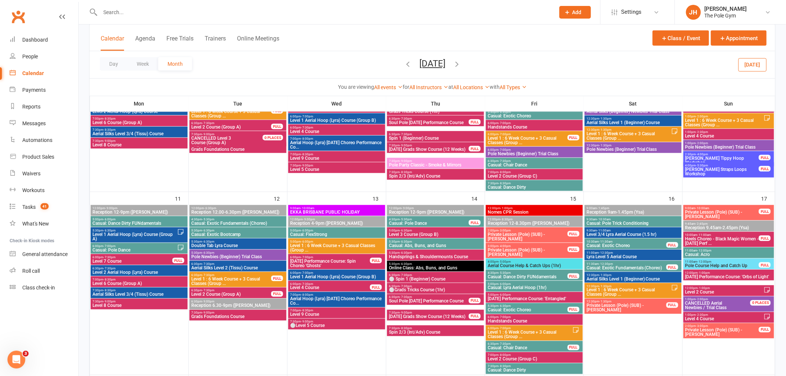
click at [461, 64] on icon "button" at bounding box center [457, 64] width 8 height 8
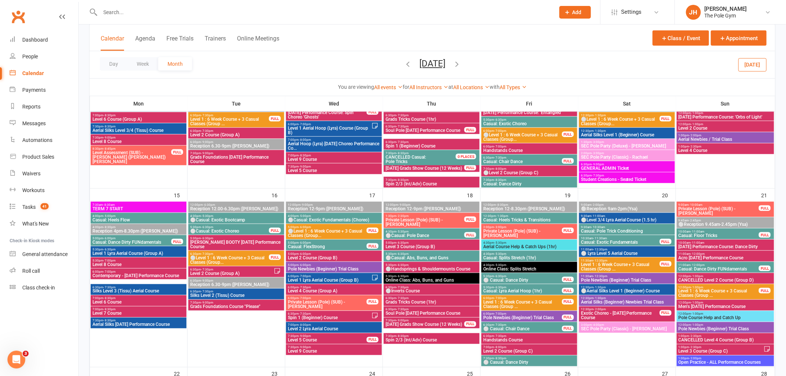
scroll to position [882, 0]
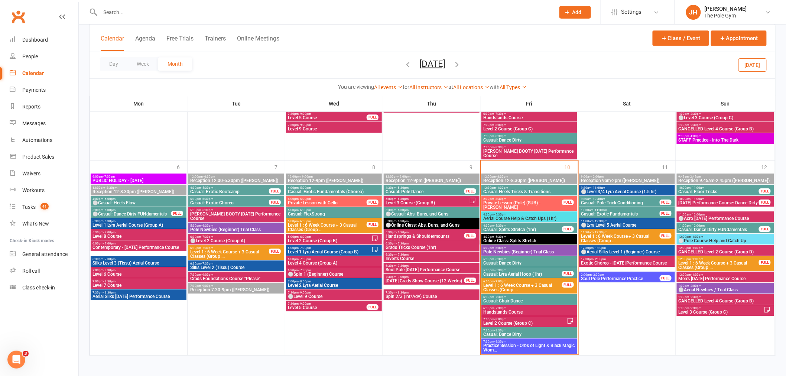
click at [596, 190] on span "⚪Level 3/4 Lyra Aerial Course (1.5 hr)" at bounding box center [627, 191] width 93 height 4
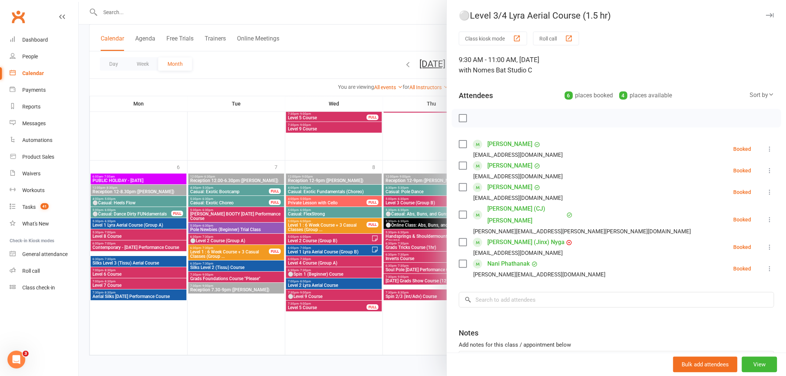
click at [306, 217] on div at bounding box center [432, 188] width 707 height 376
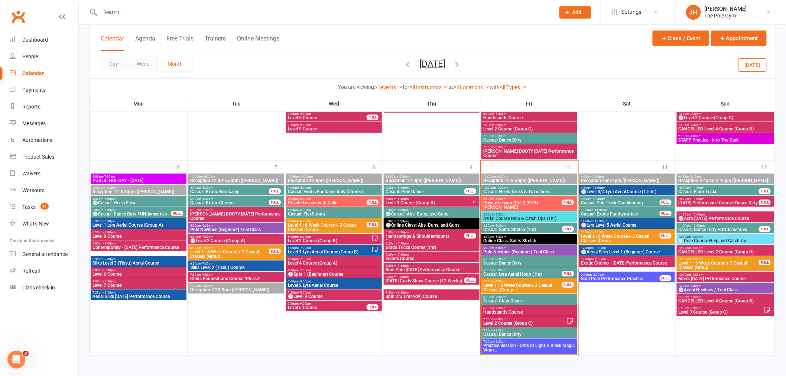
click at [599, 190] on span "⚪Level 3/4 Lyra Aerial Course (1.5 hr)" at bounding box center [627, 191] width 93 height 4
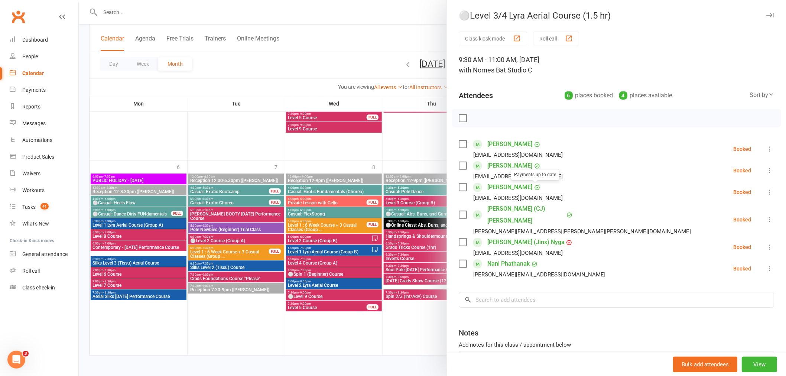
click at [331, 207] on div at bounding box center [432, 188] width 707 height 376
